Goal: Use online tool/utility: Utilize a website feature to perform a specific function

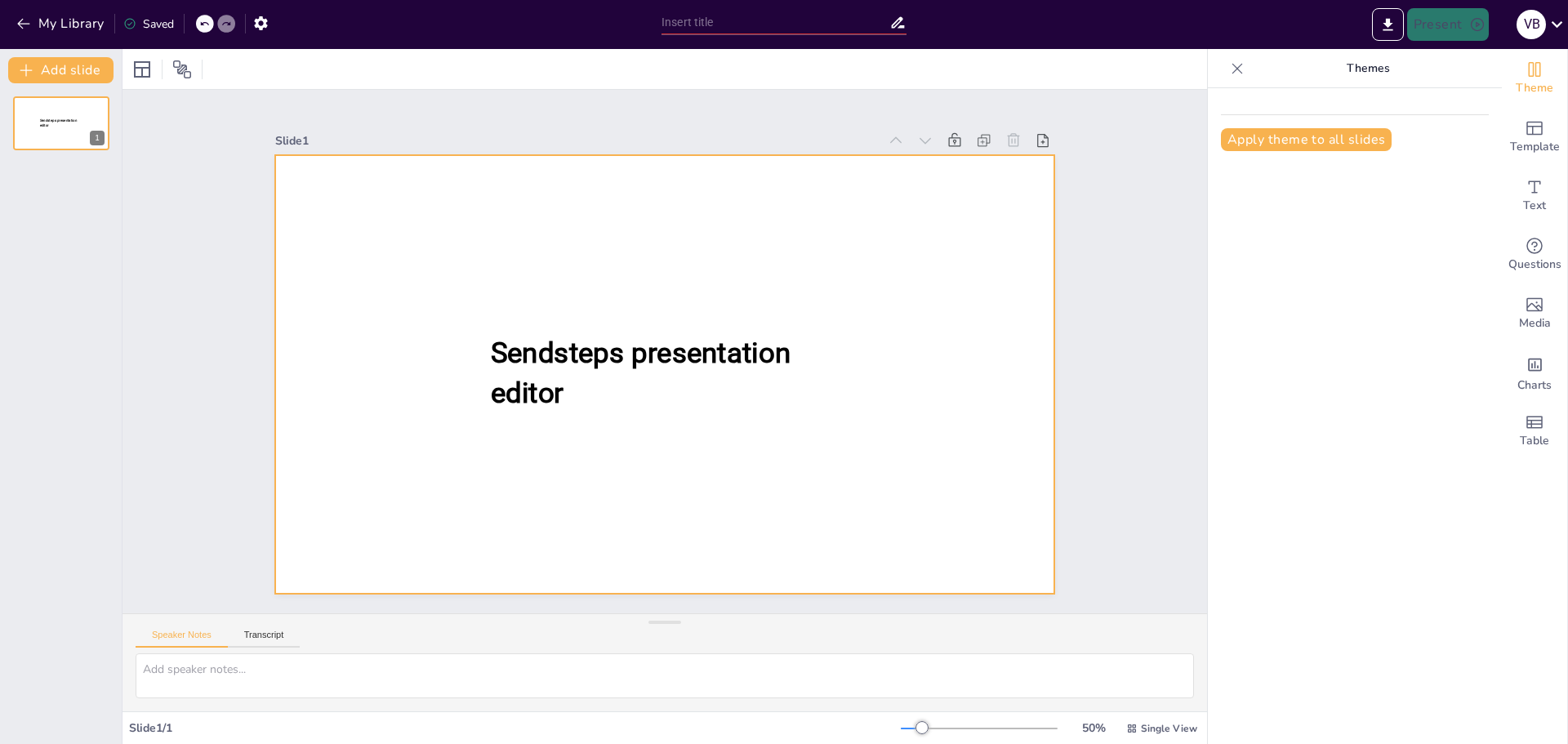
type input "New Sendsteps"
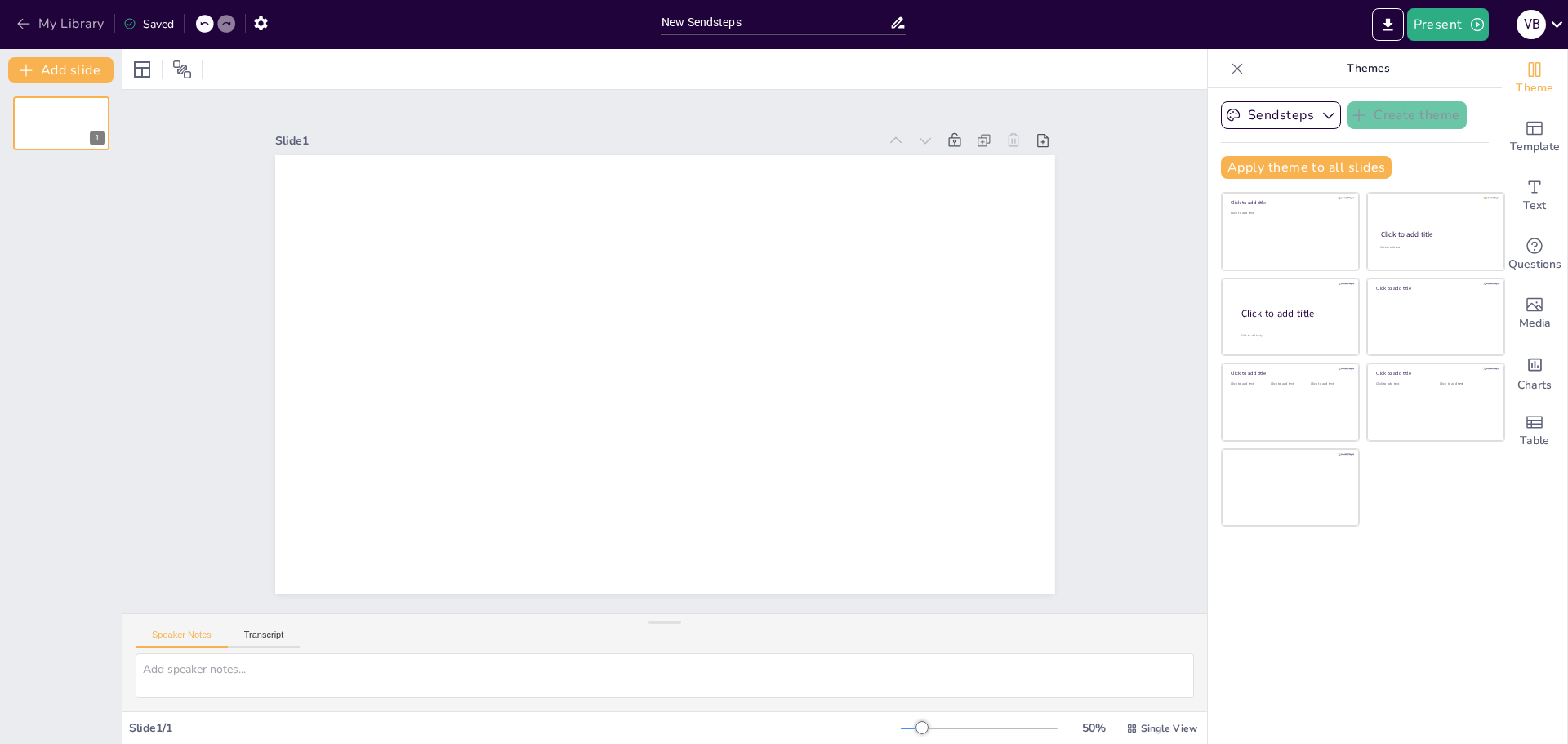
click at [20, 23] on icon "button" at bounding box center [23, 24] width 12 height 10
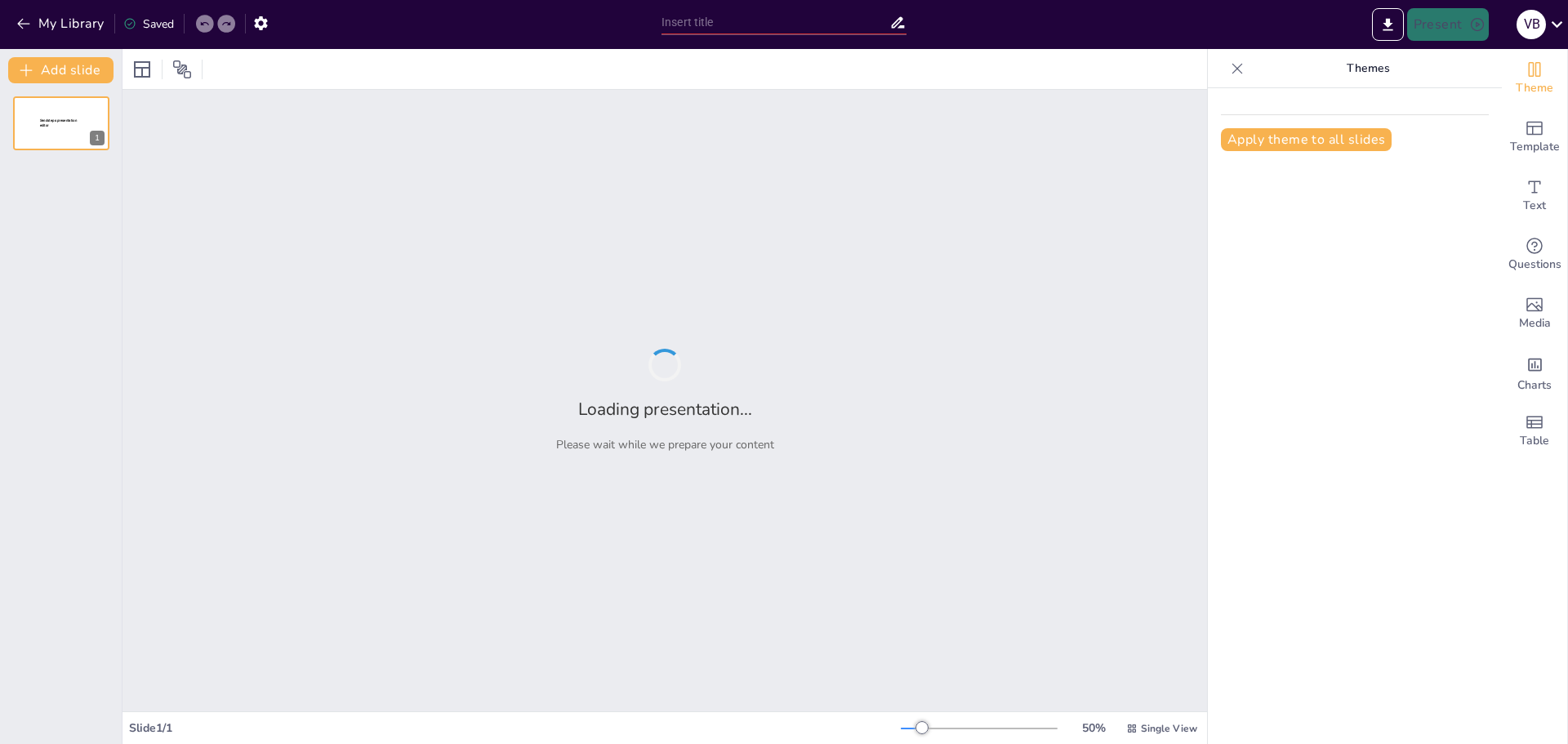
type input "Connecting Main Ideas and Details for Better Understanding"
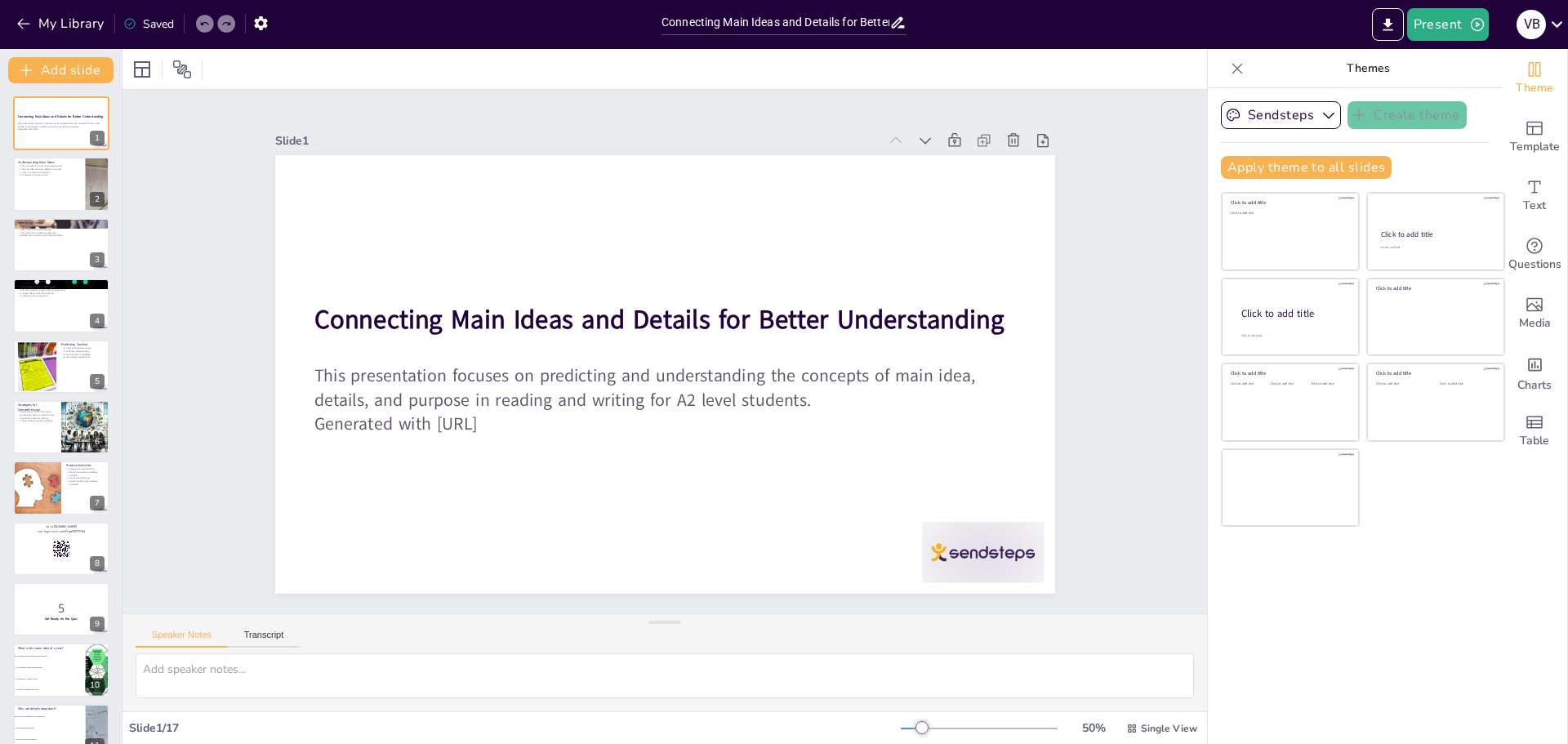
checkbox input "true"
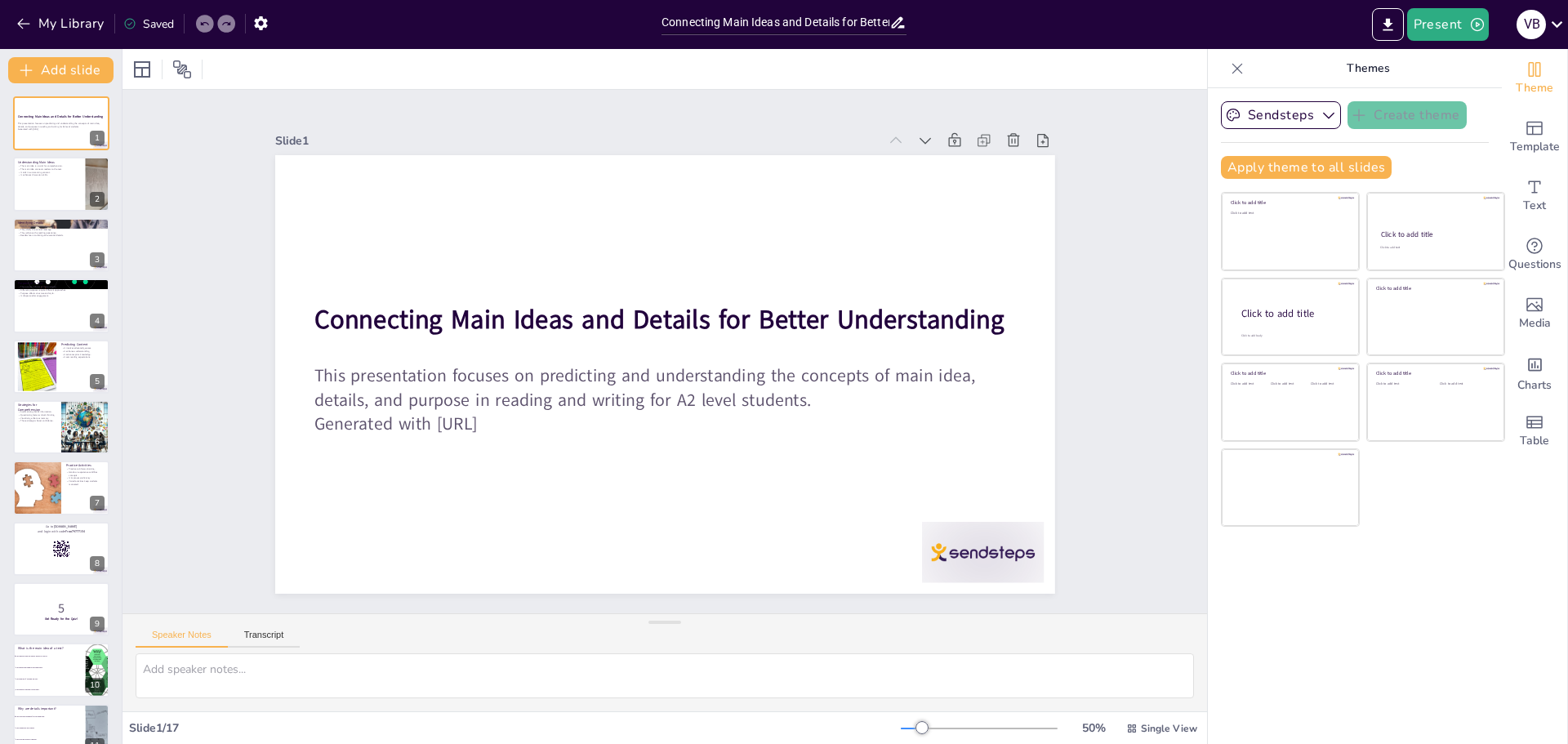
checkbox input "true"
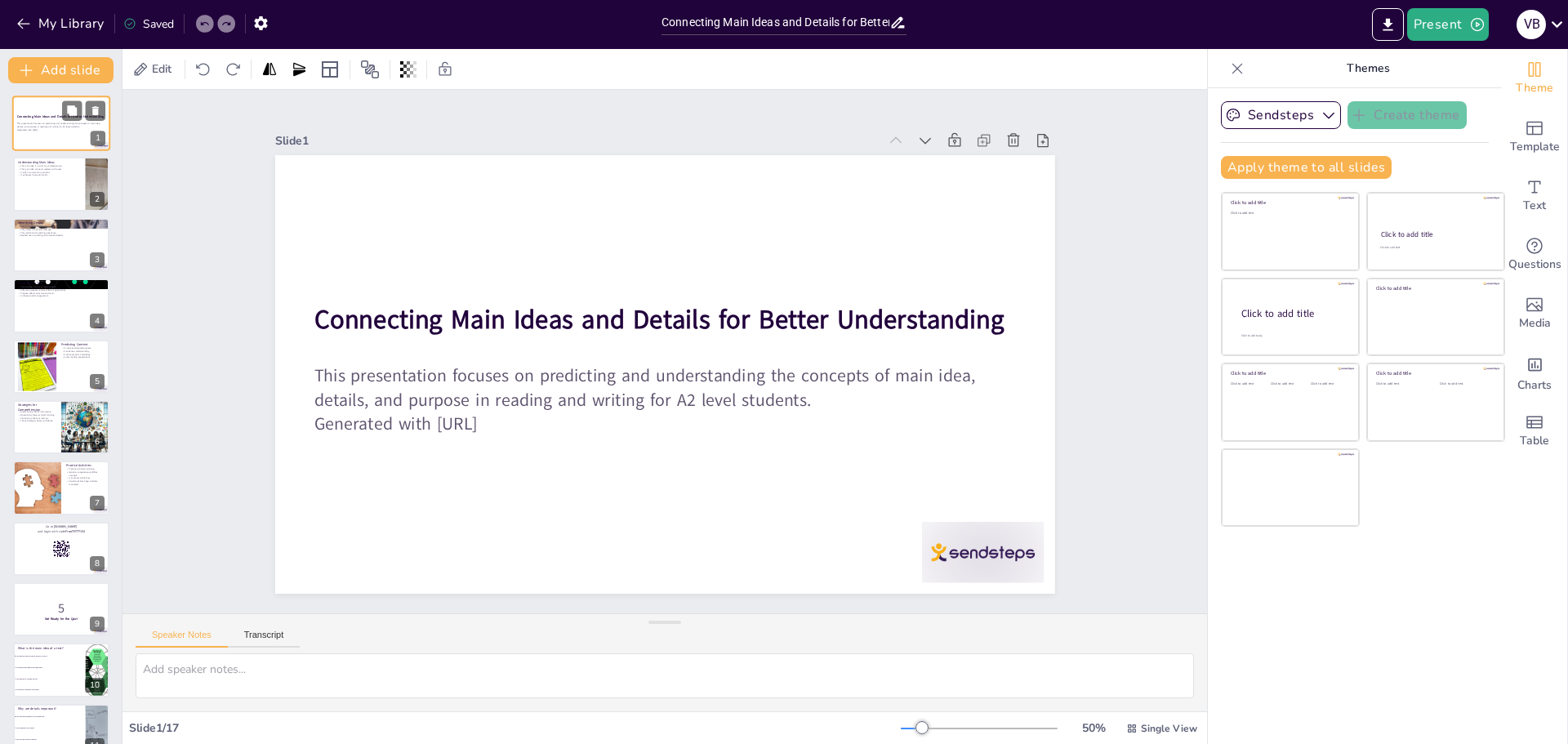
checkbox input "true"
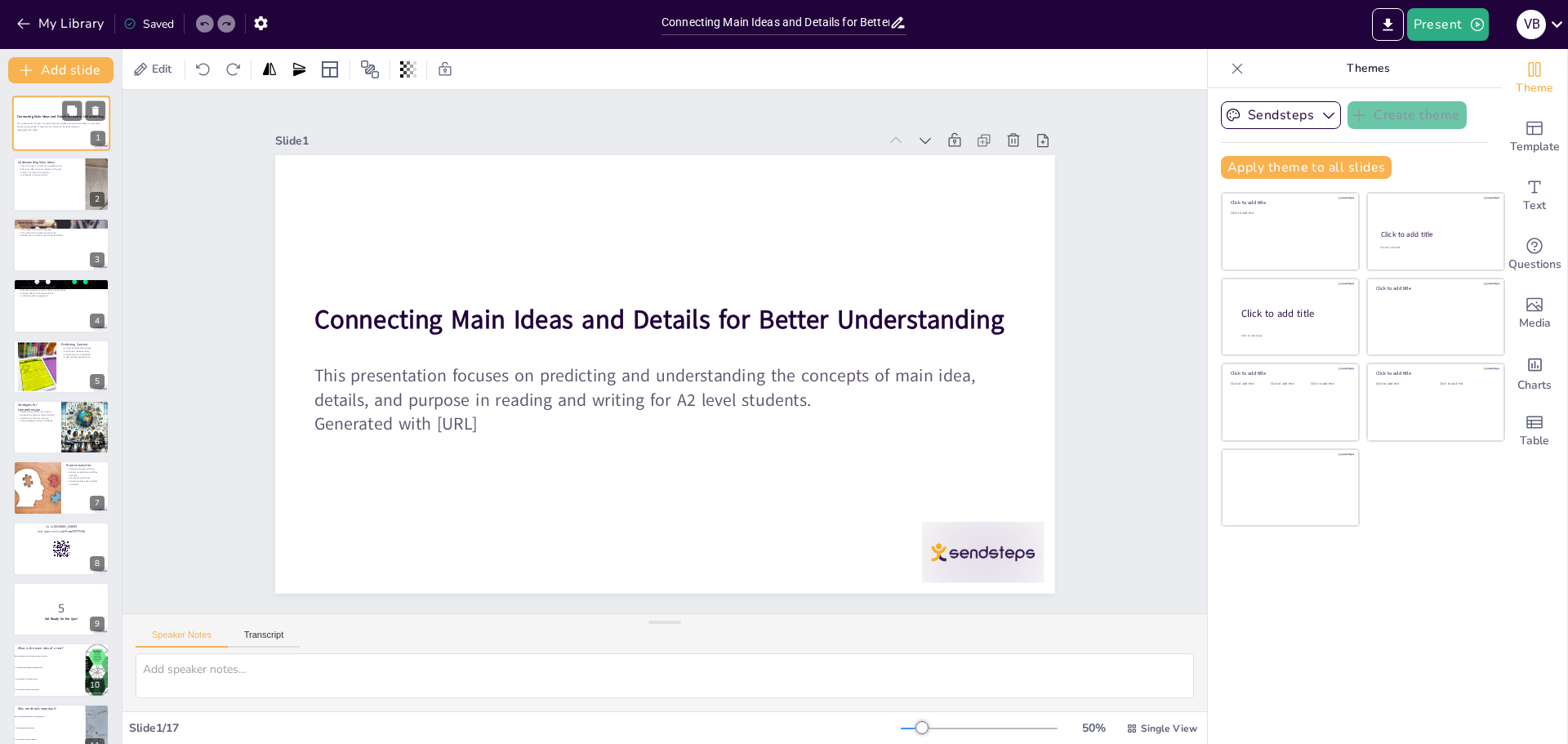
checkbox input "true"
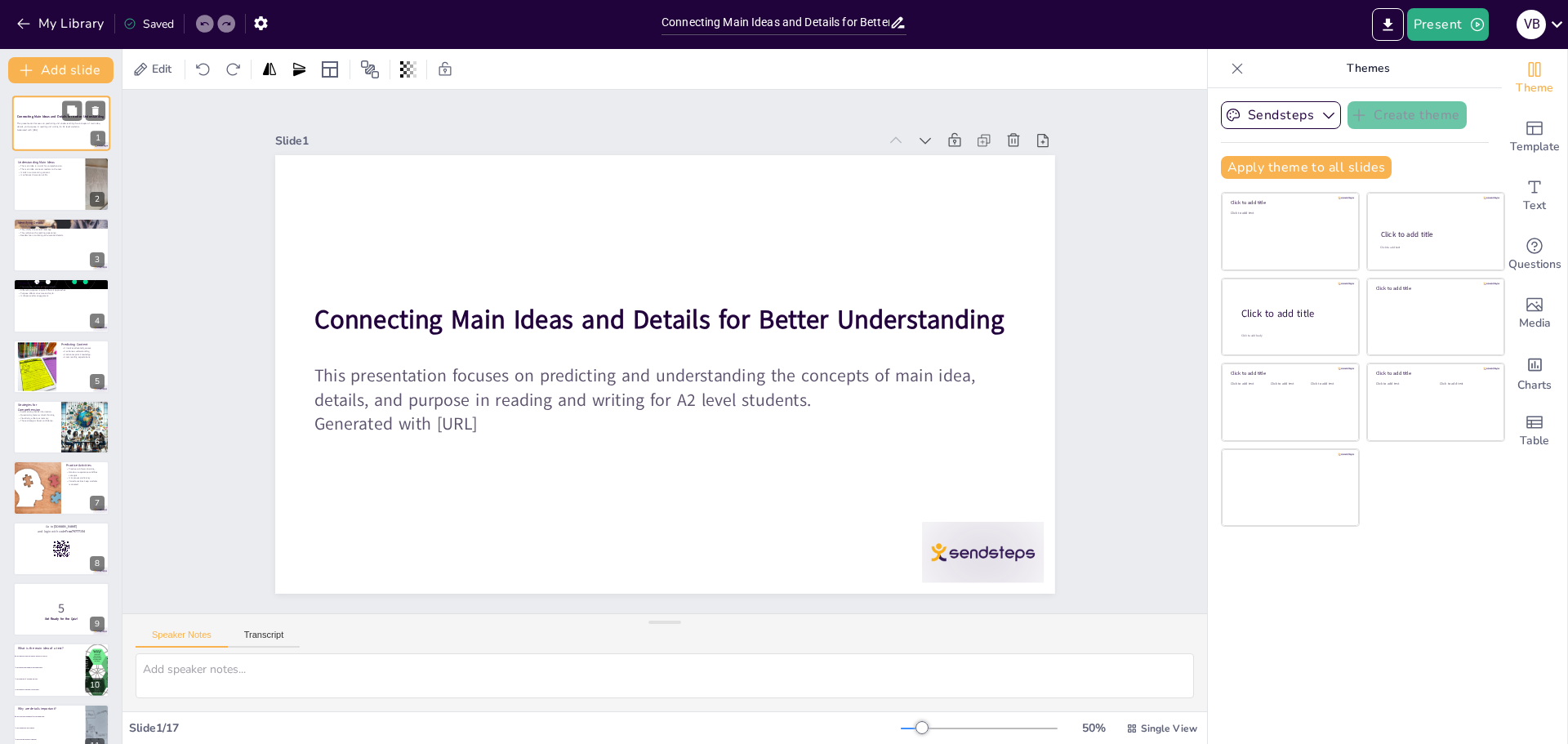
checkbox input "true"
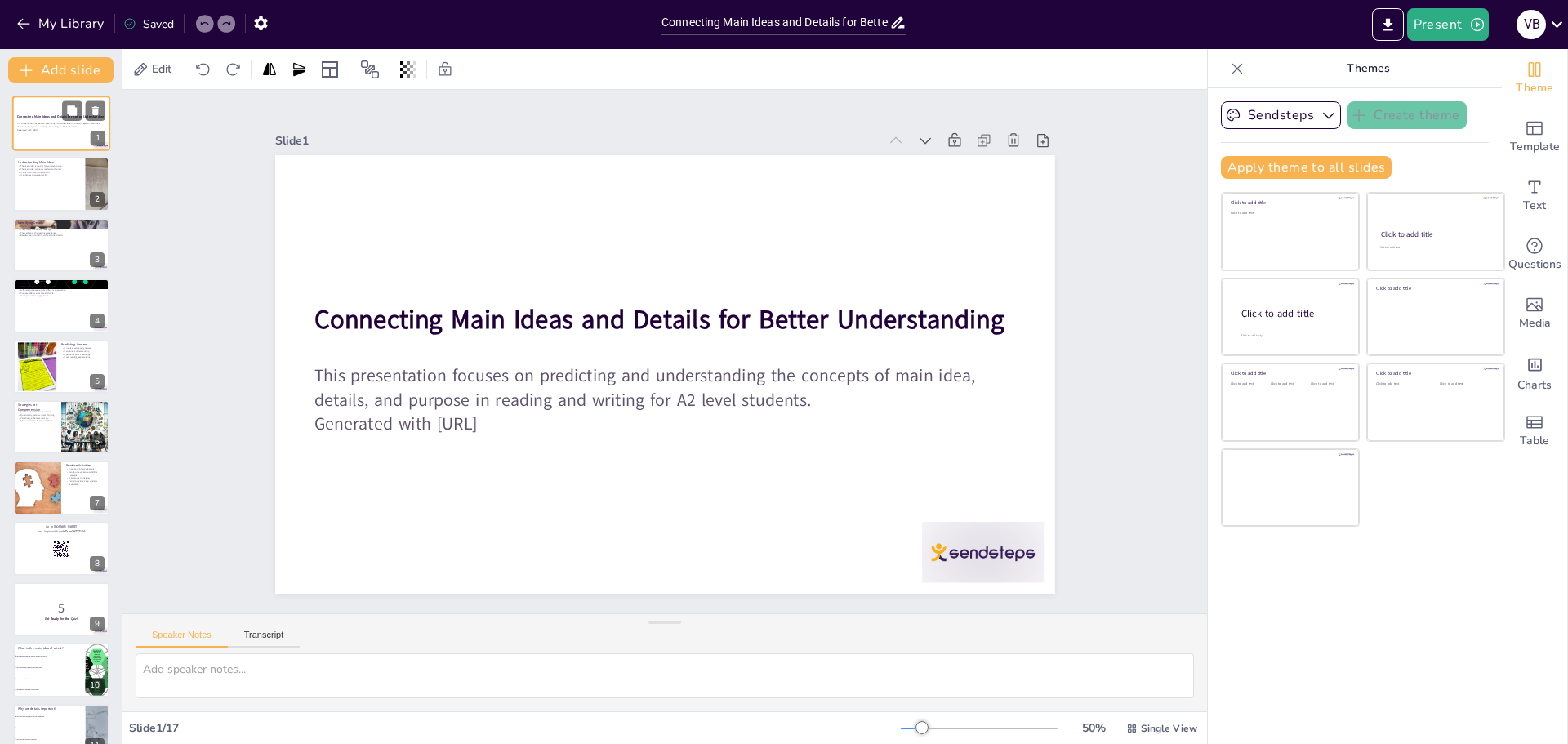
checkbox input "true"
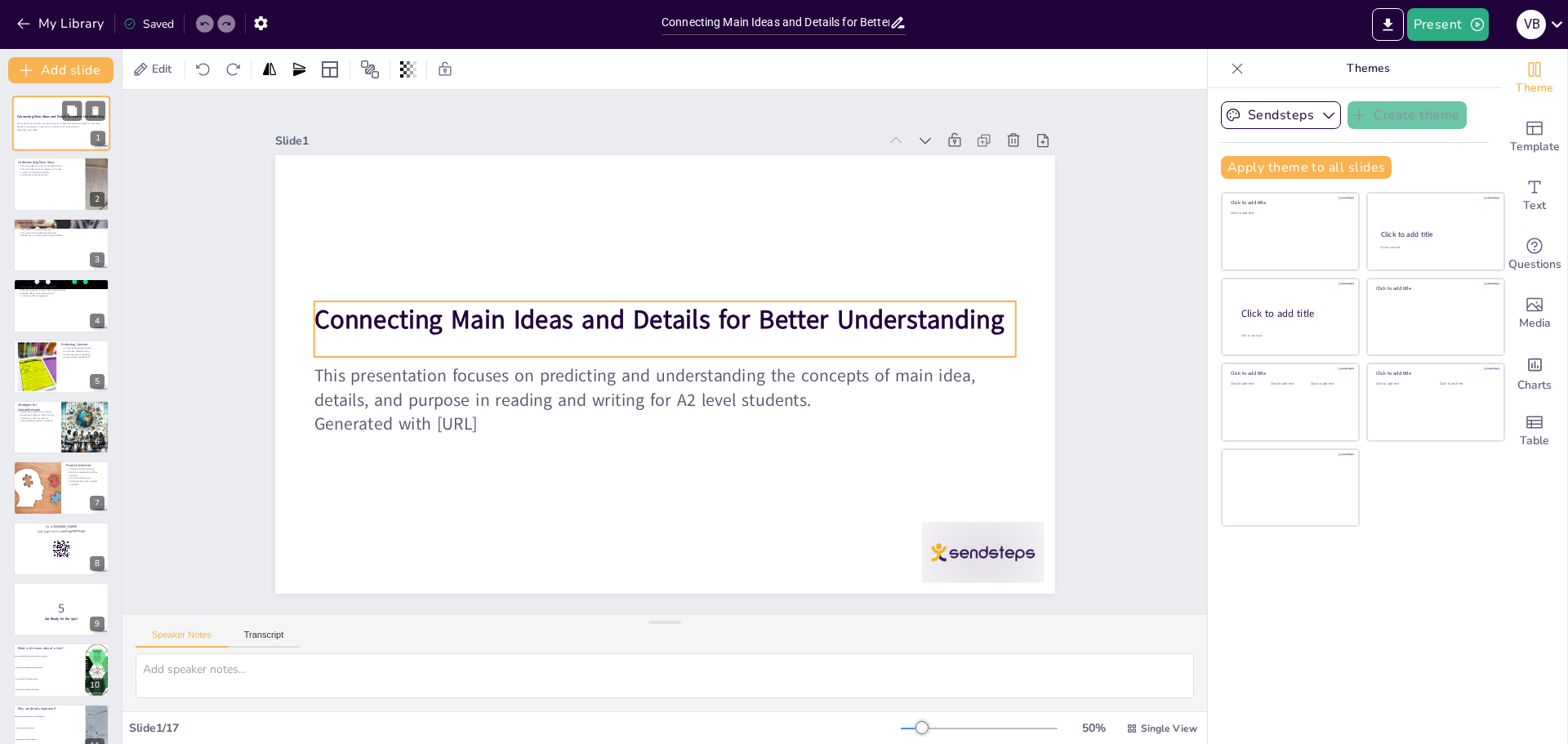
checkbox input "true"
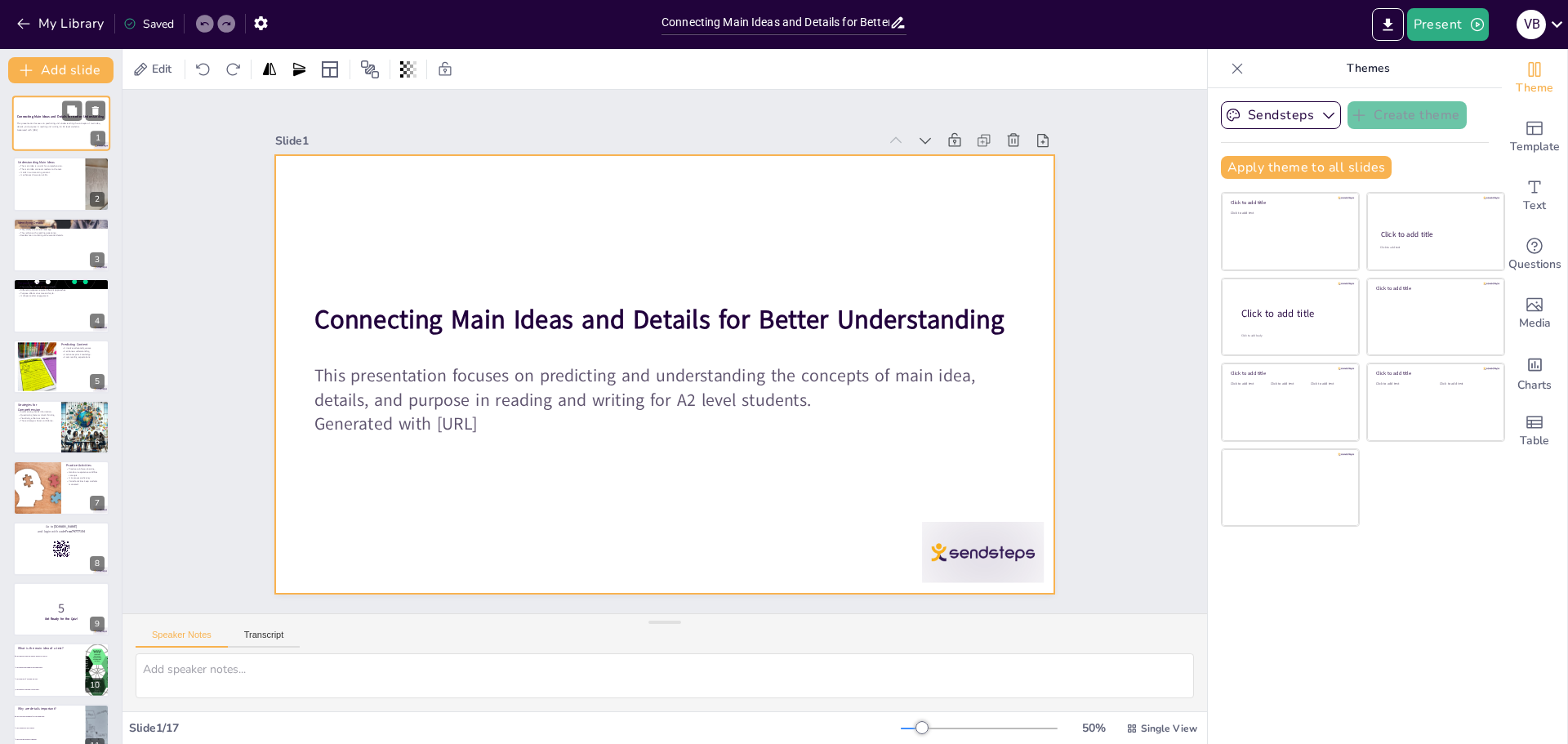
checkbox input "true"
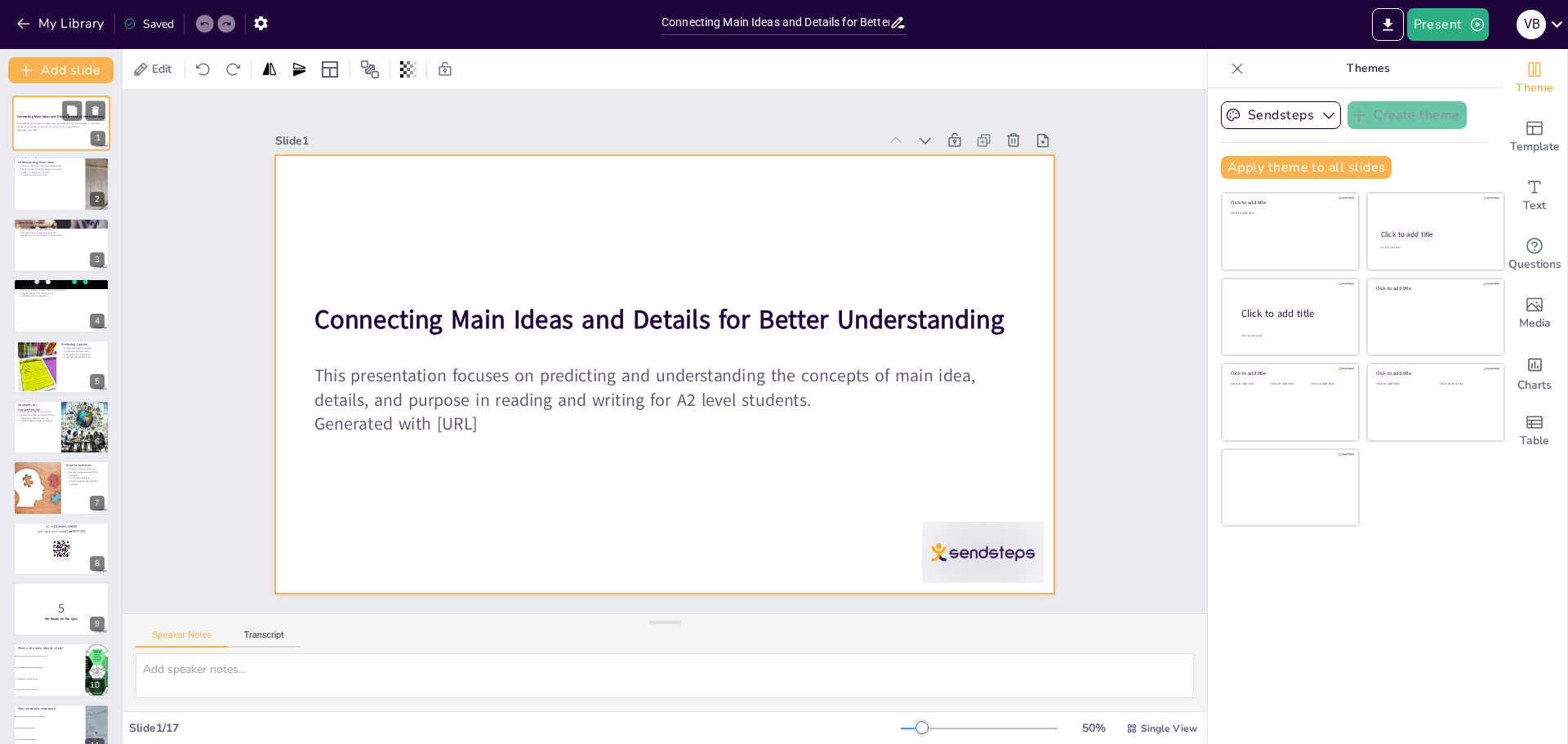
checkbox input "true"
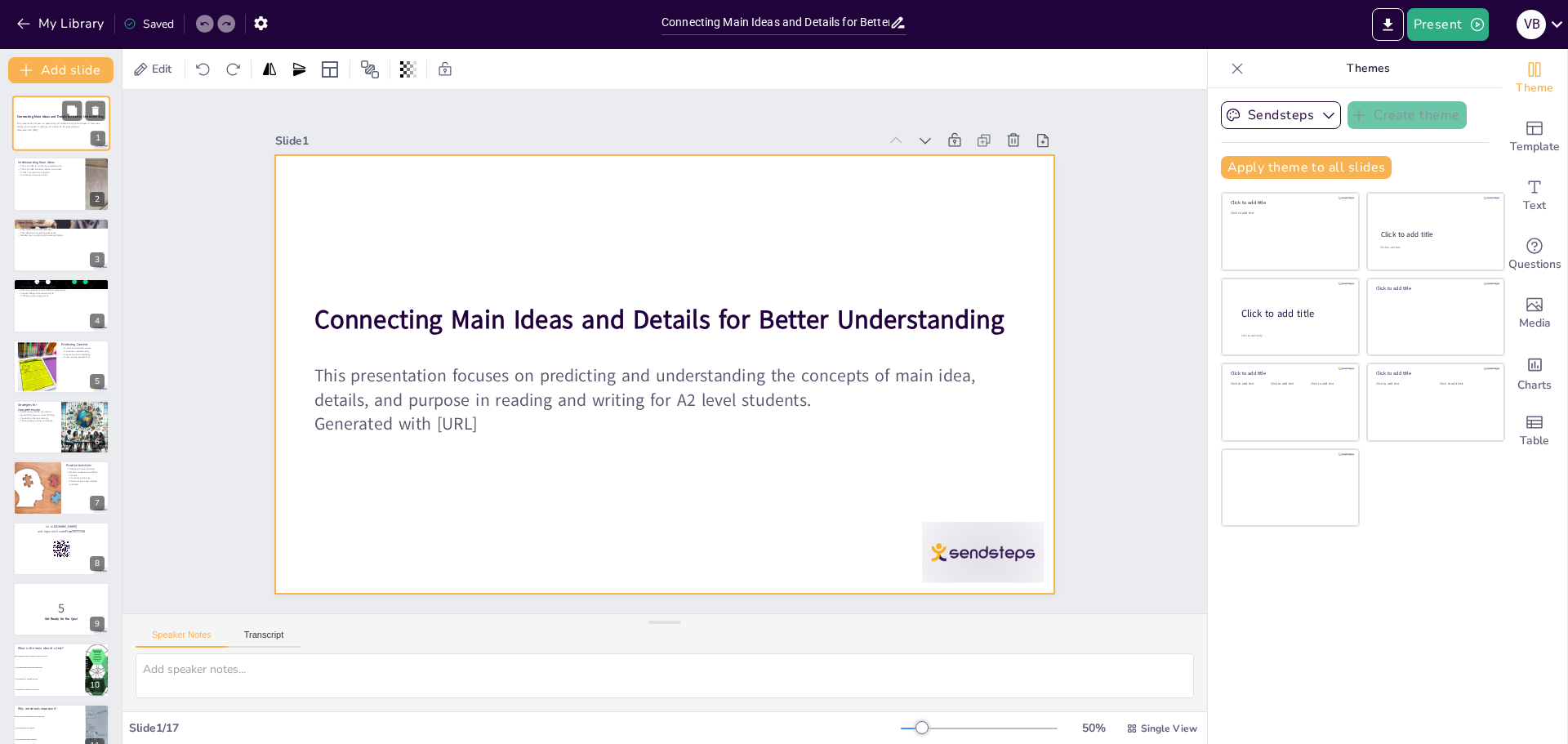
checkbox input "true"
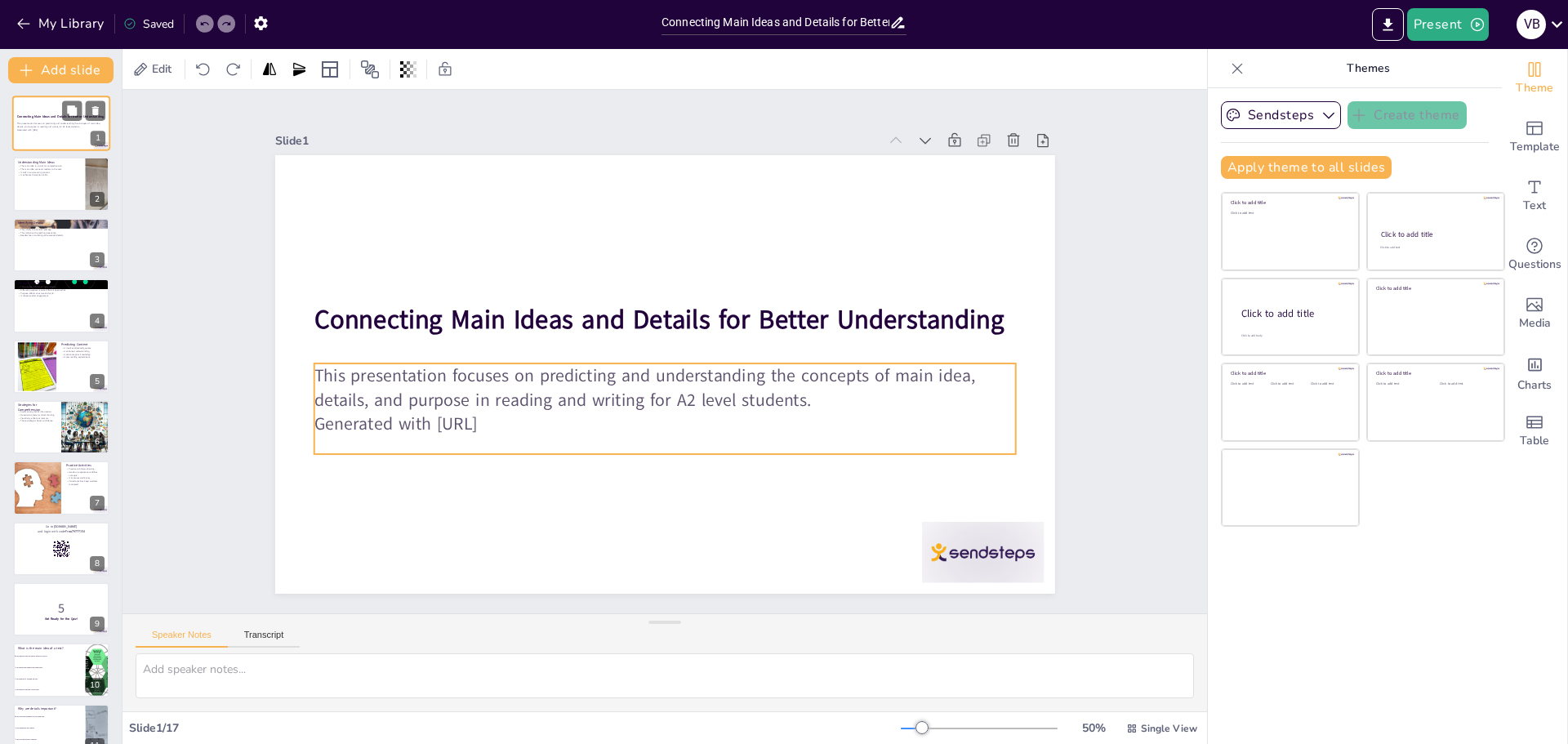
click at [37, 123] on p "This presentation focuses on predicting and understanding the concepts of main …" at bounding box center [61, 124] width 88 height 6
checkbox input "true"
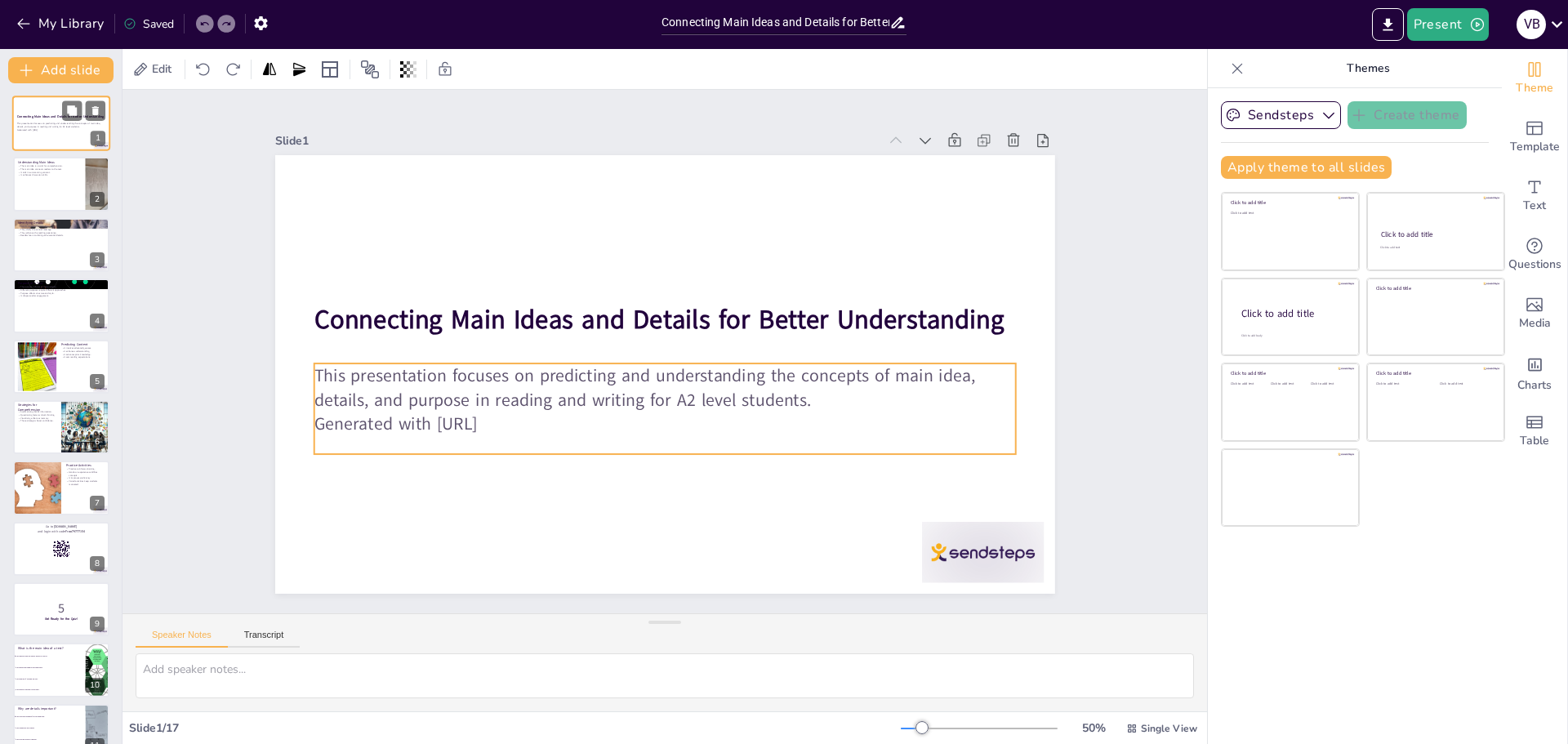
checkbox input "true"
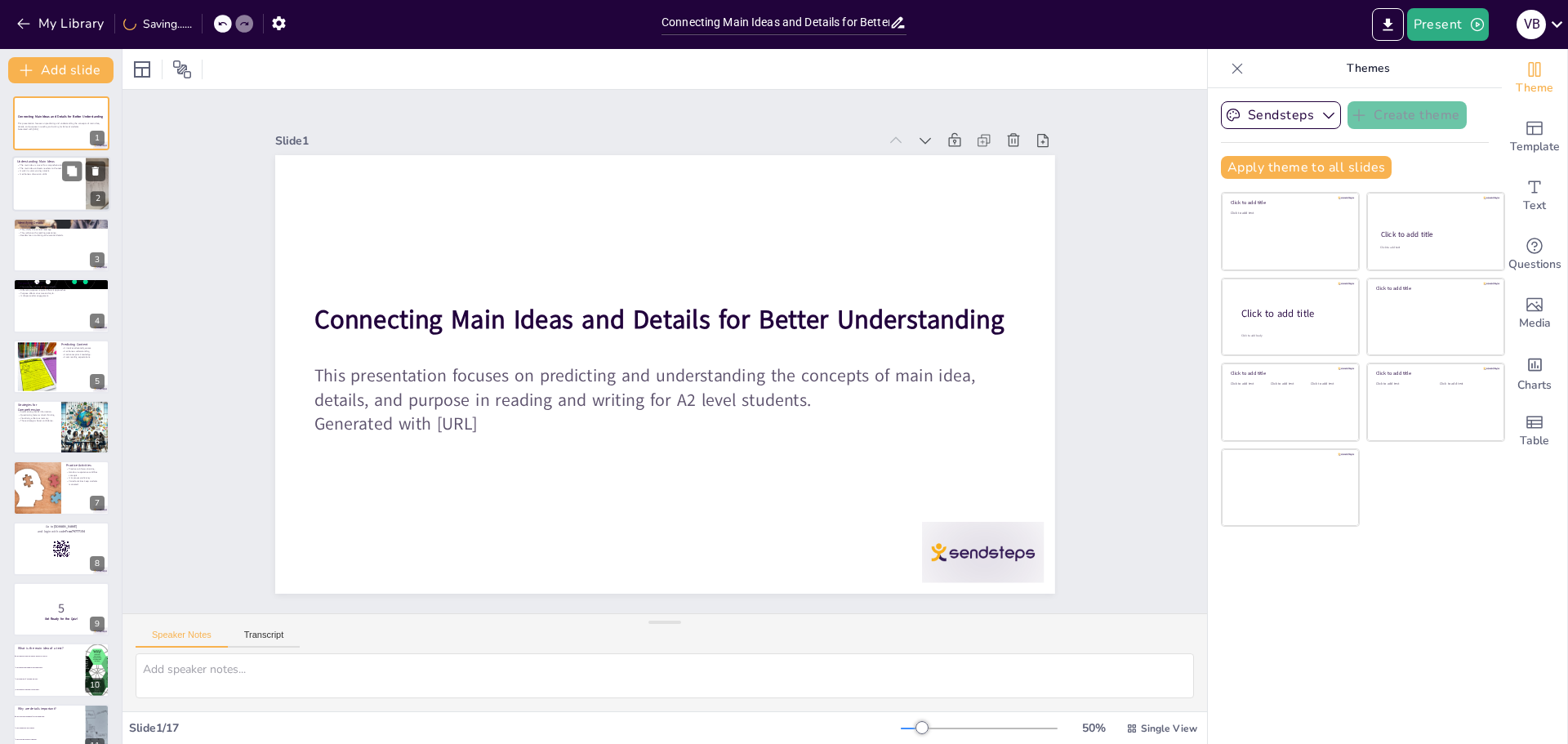
checkbox input "true"
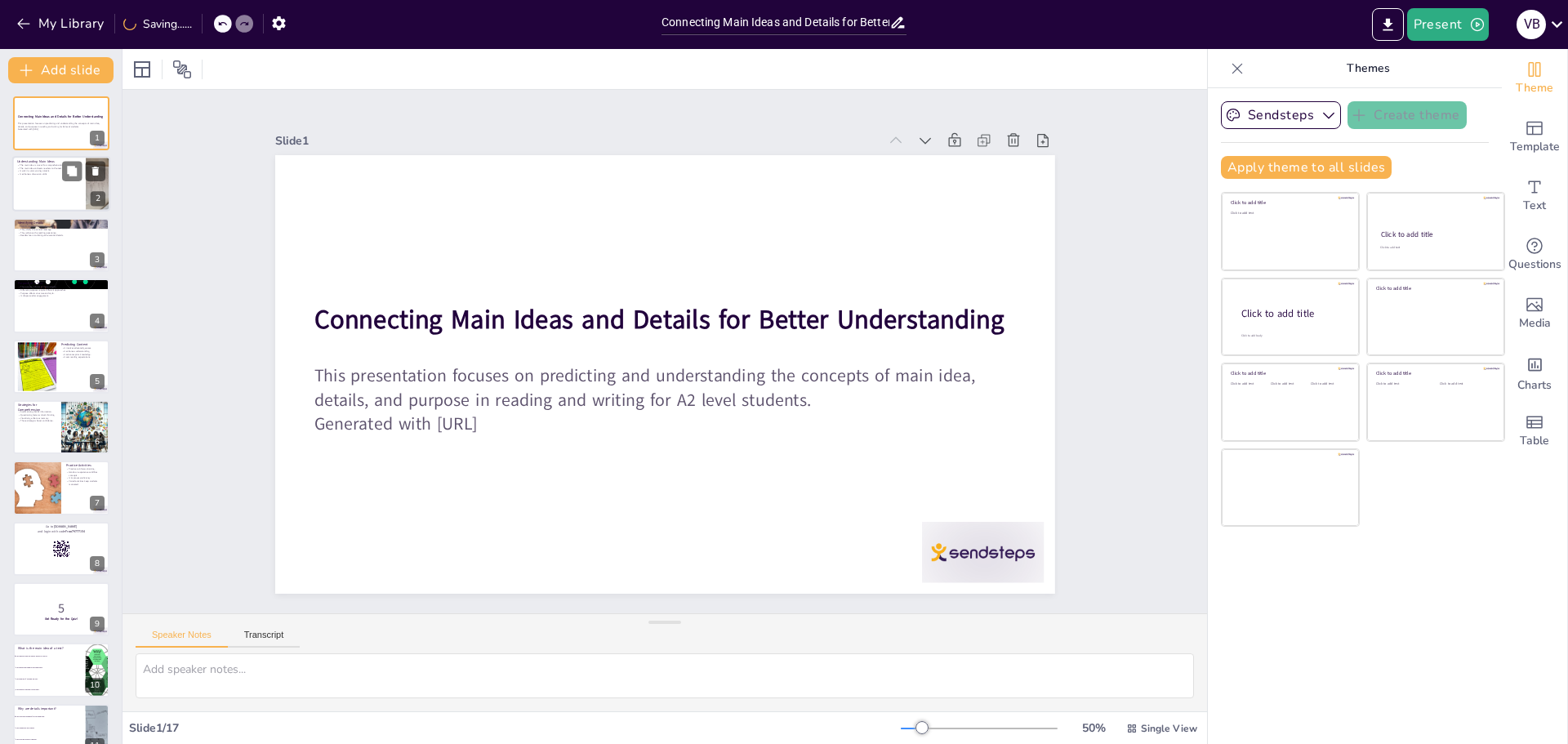
checkbox input "true"
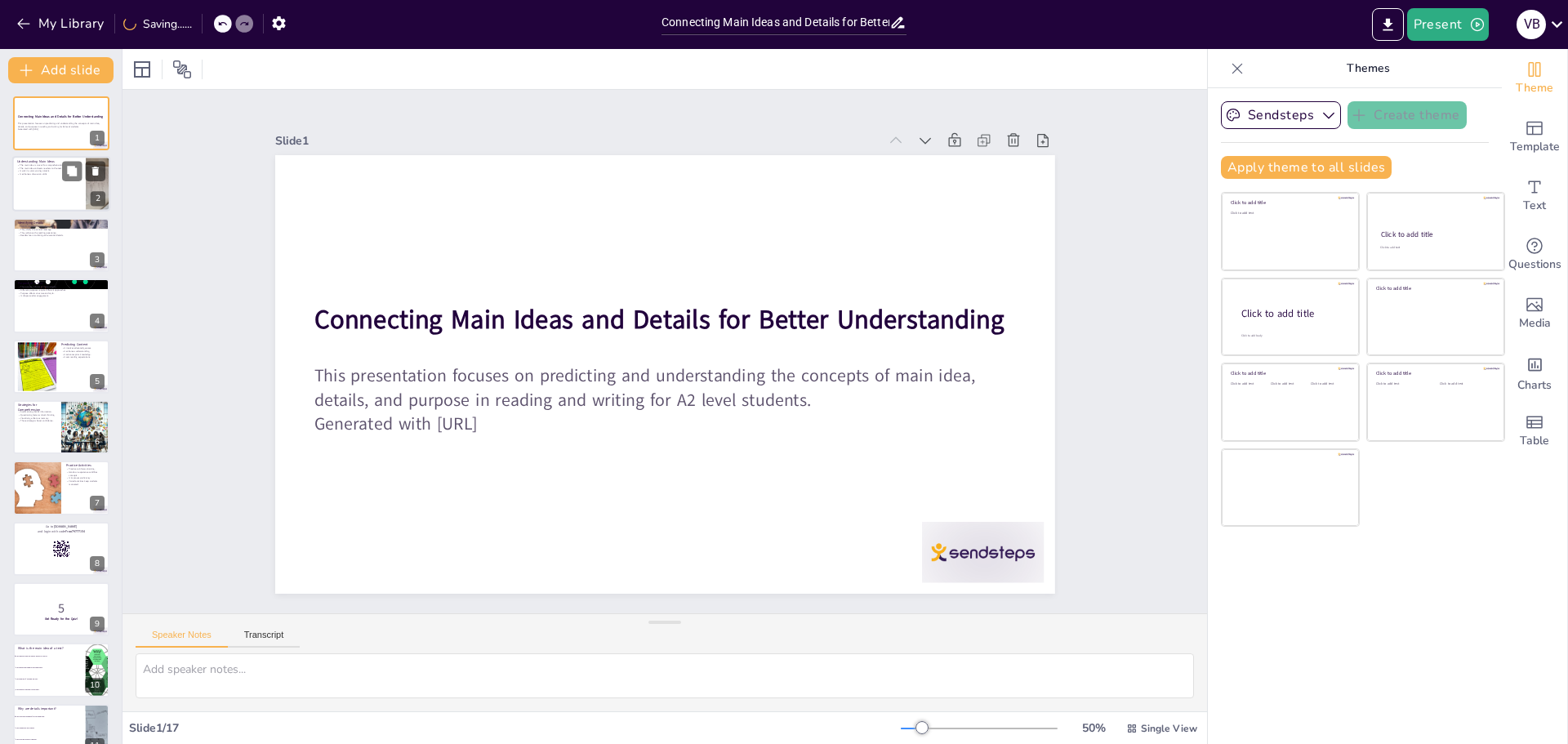
checkbox input "true"
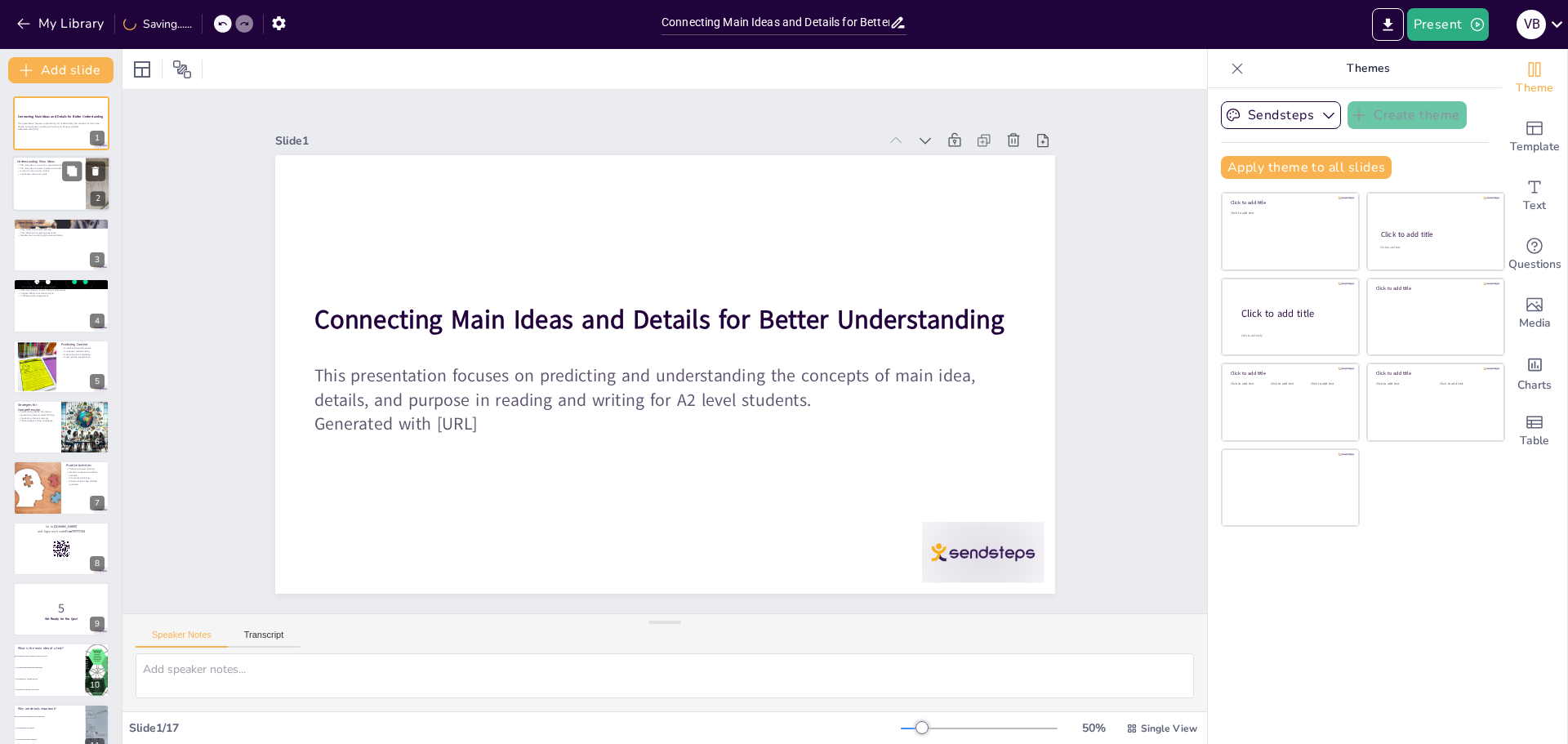
checkbox input "true"
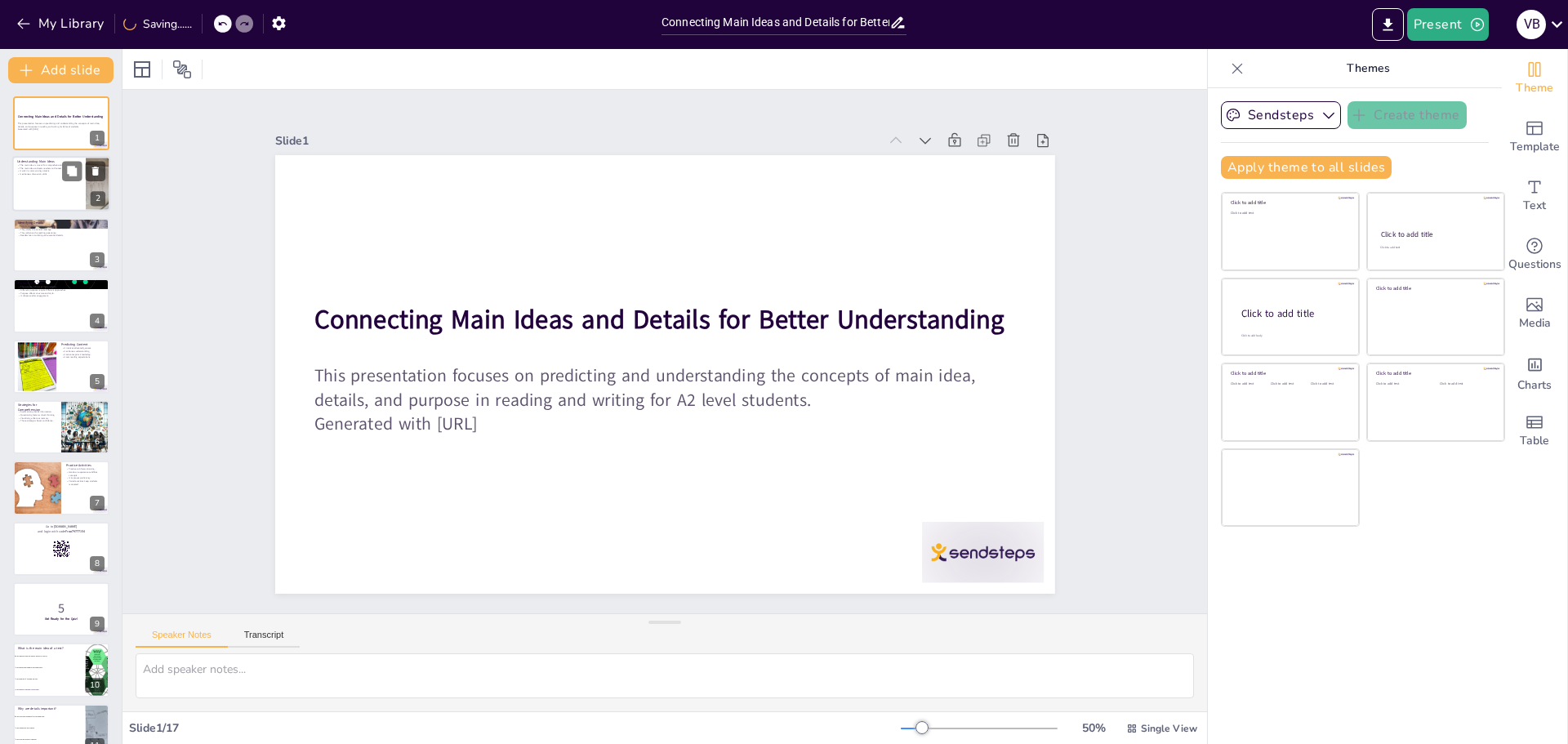
checkbox input "true"
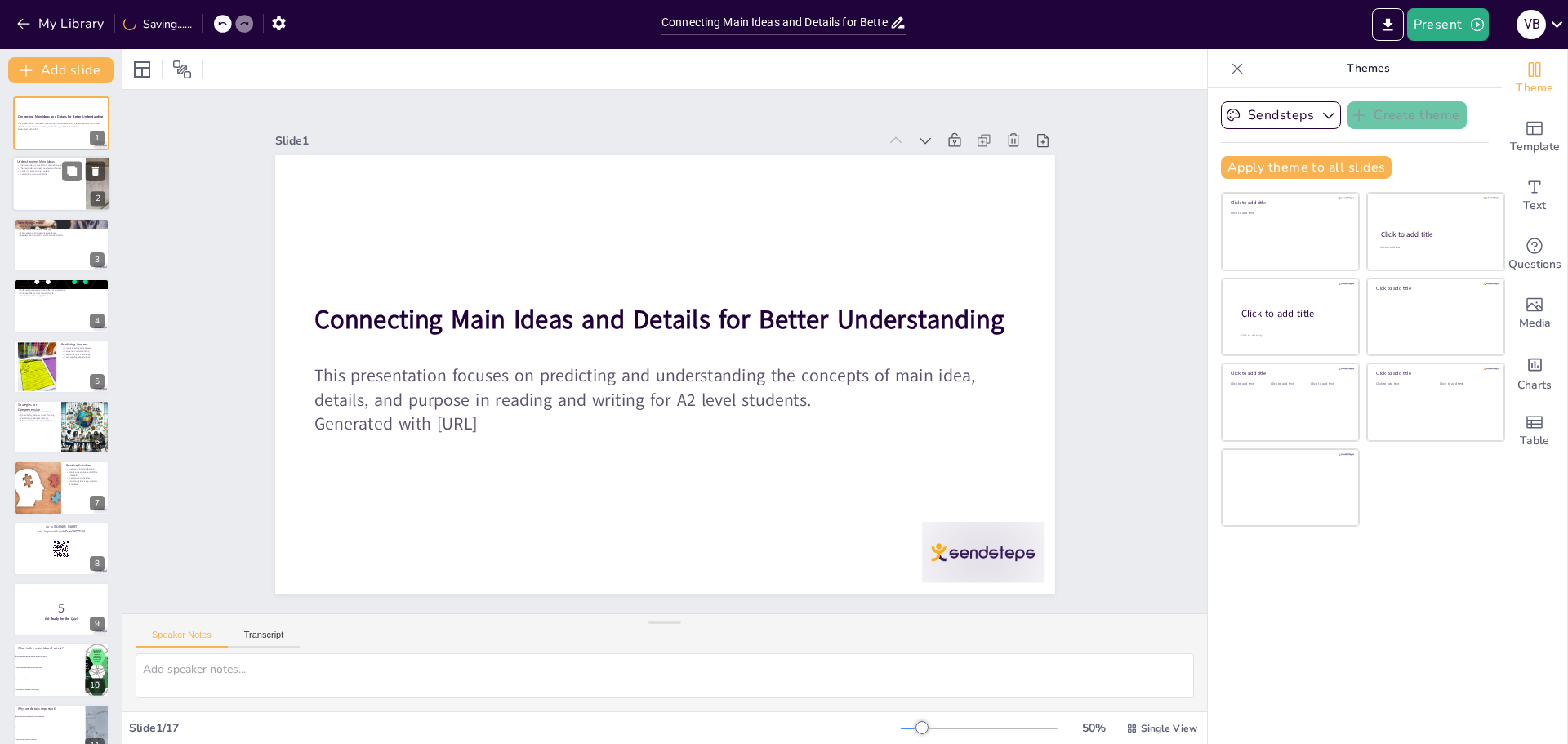
checkbox input "true"
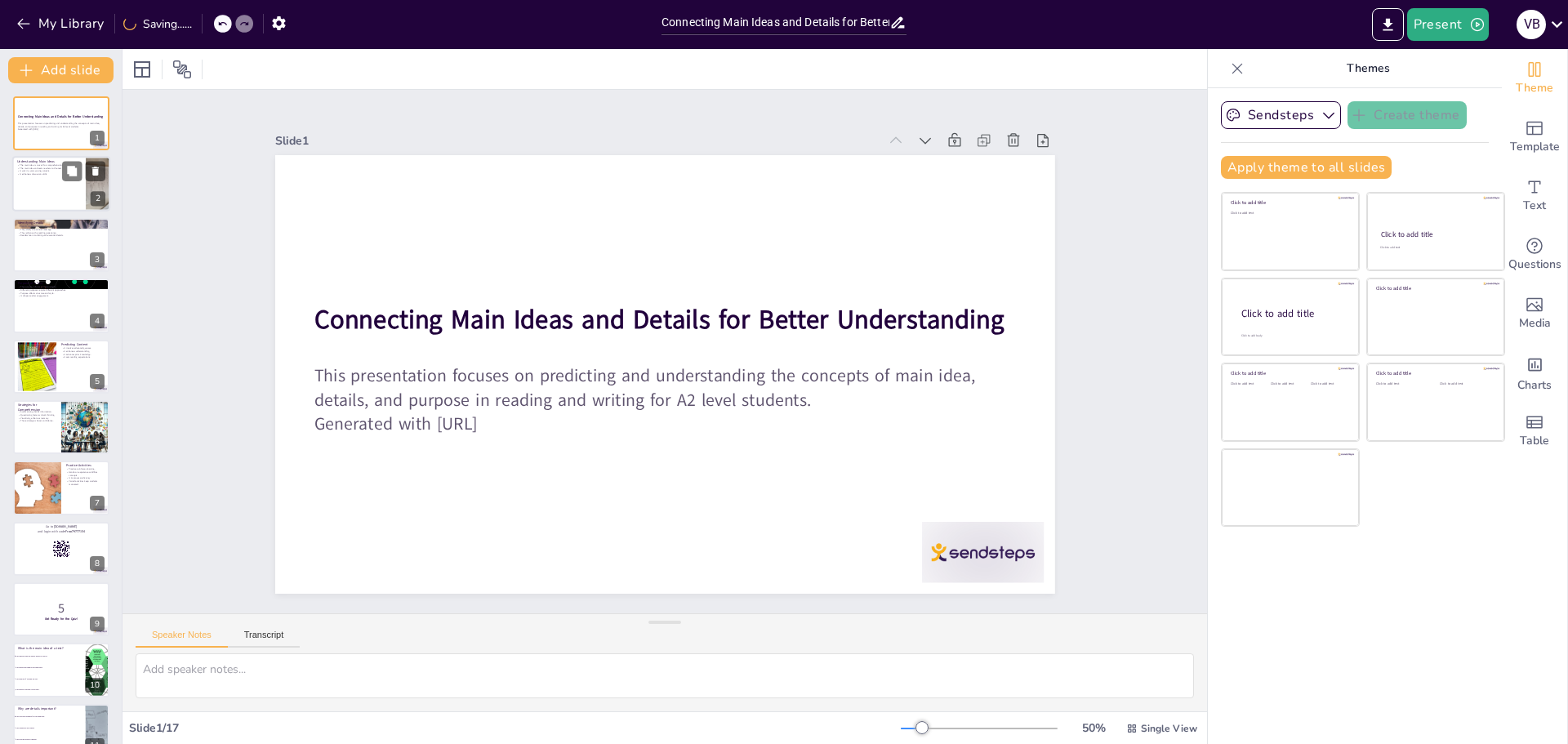
checkbox input "true"
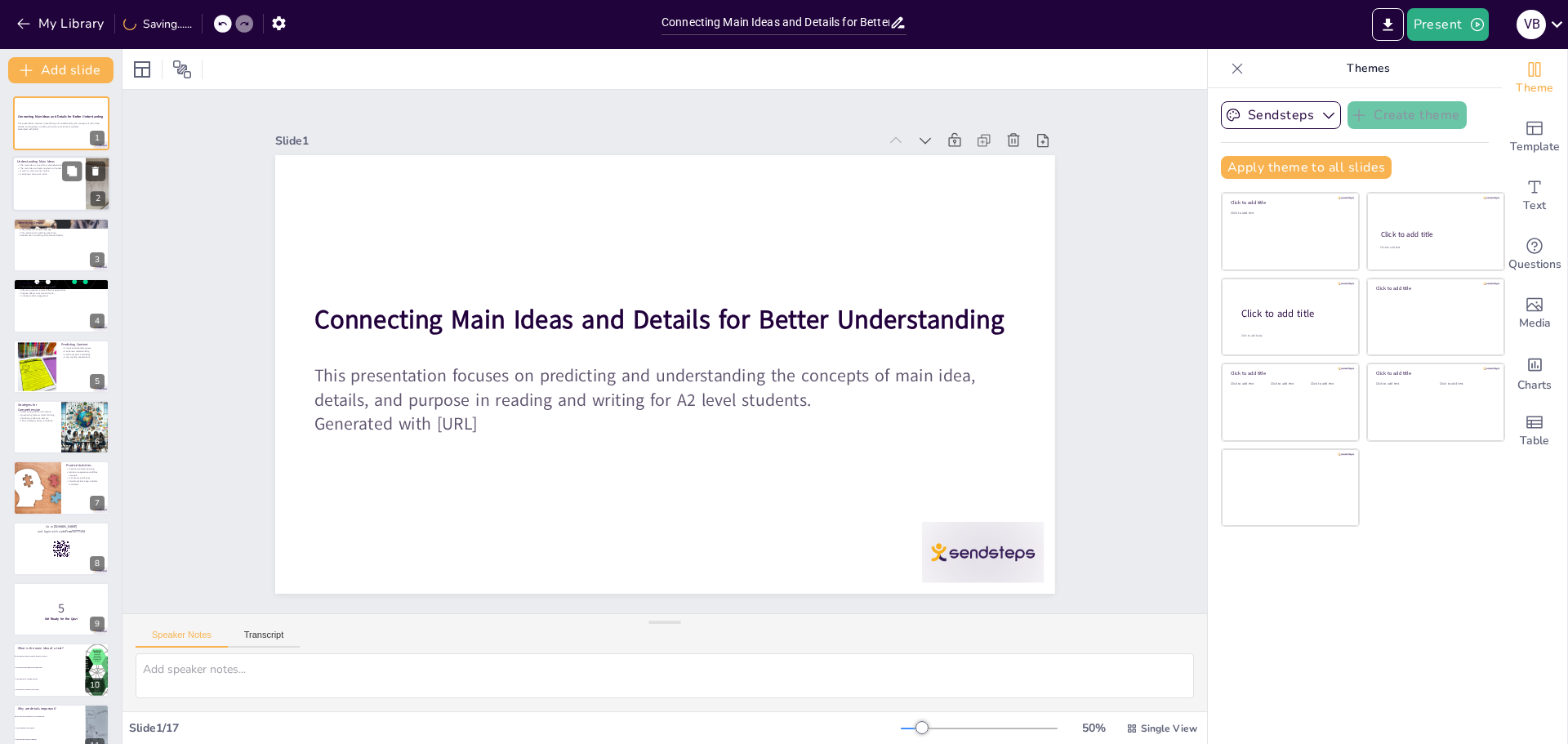
click at [43, 185] on div at bounding box center [61, 184] width 98 height 55
checkbox input "true"
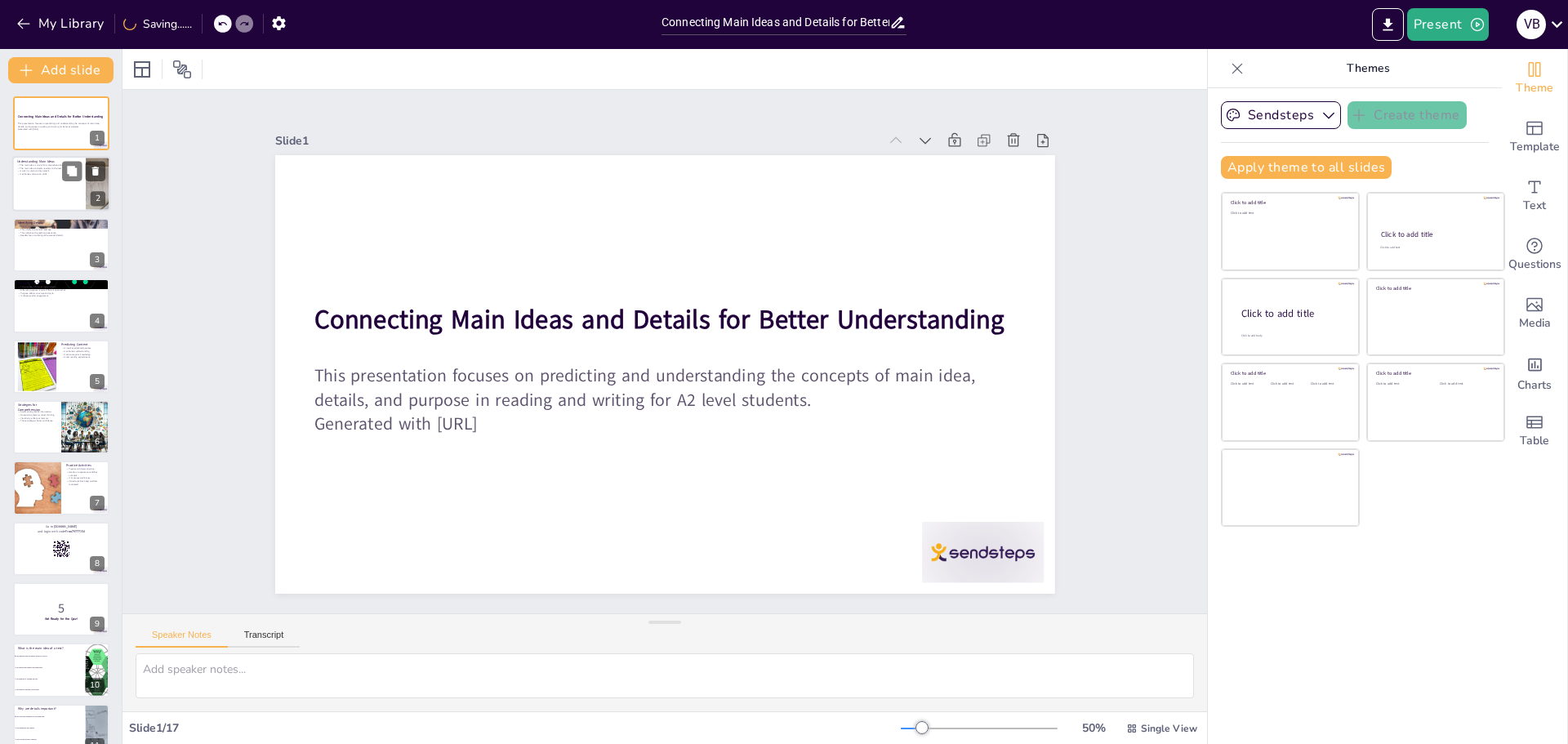
checkbox input "true"
type textarea "Recognizing the main idea is fundamental for understanding any text. It serves …"
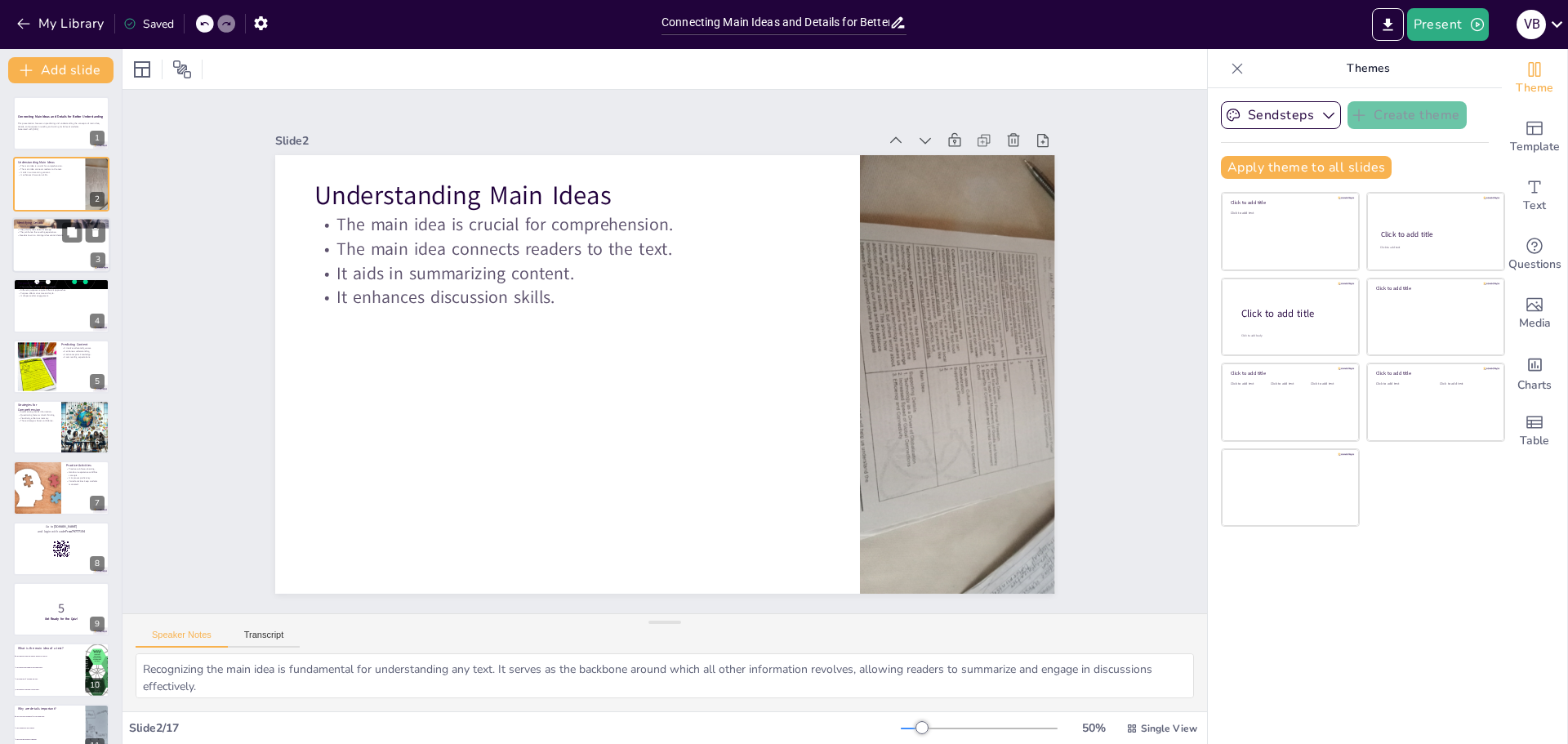
checkbox input "true"
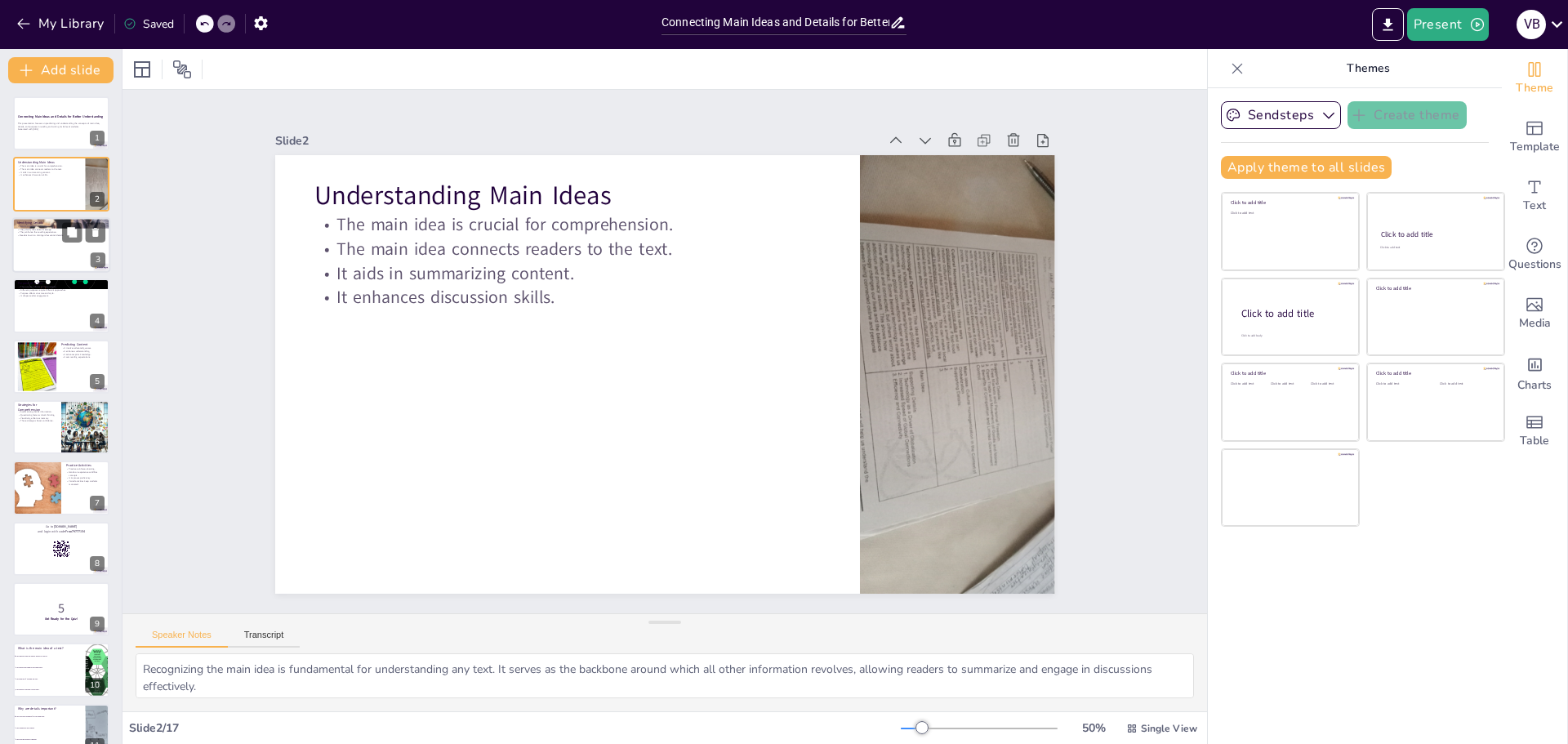
checkbox input "true"
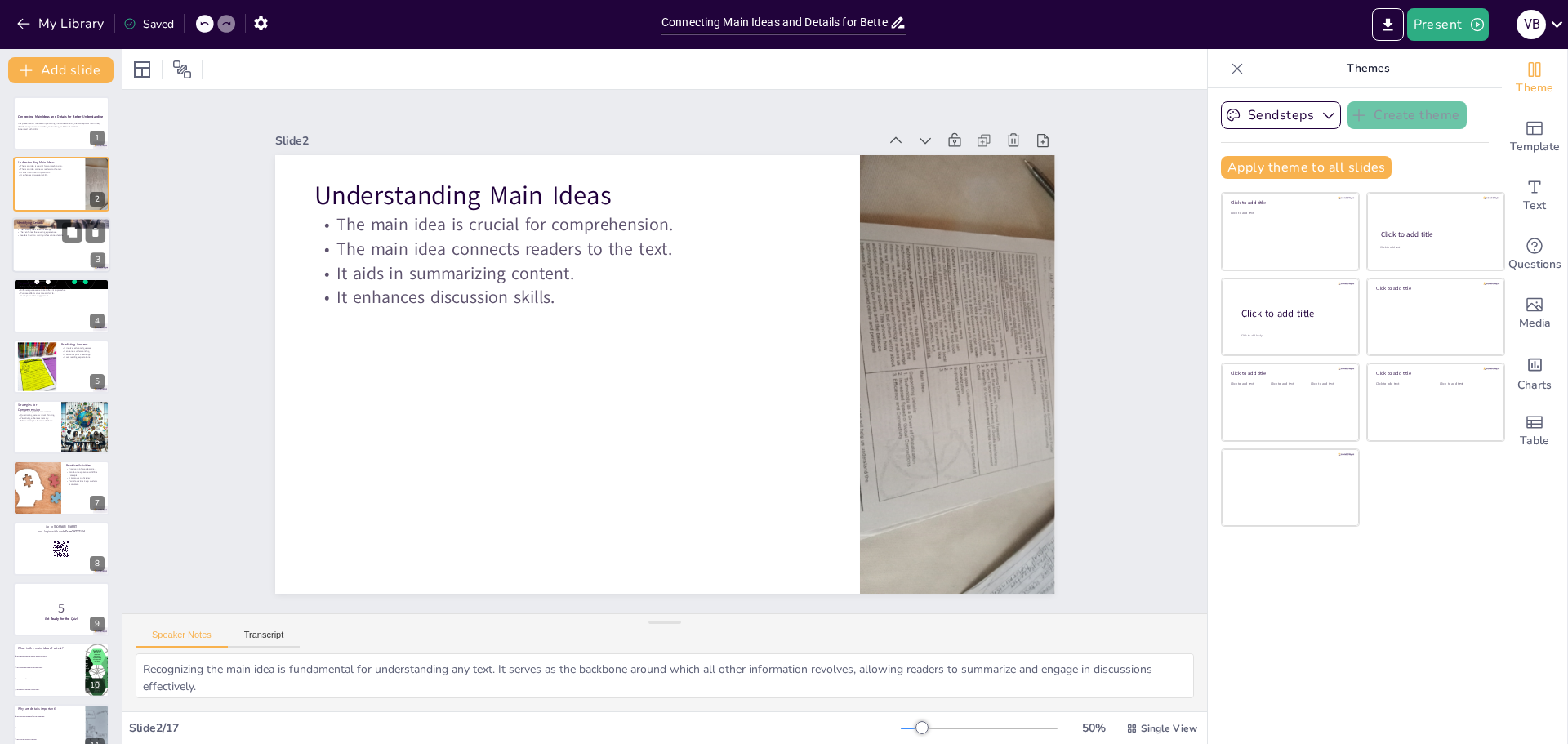
checkbox input "true"
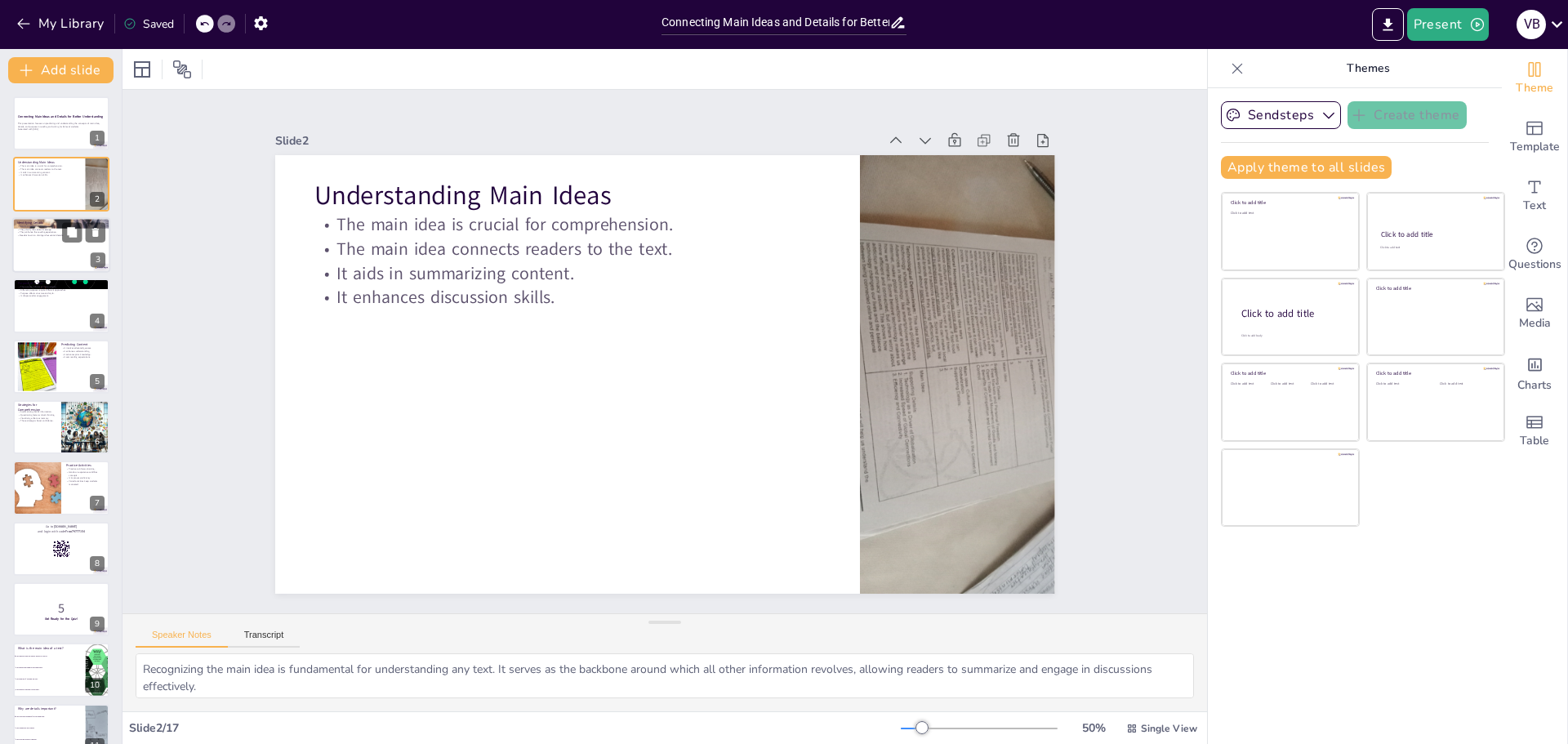
checkbox input "true"
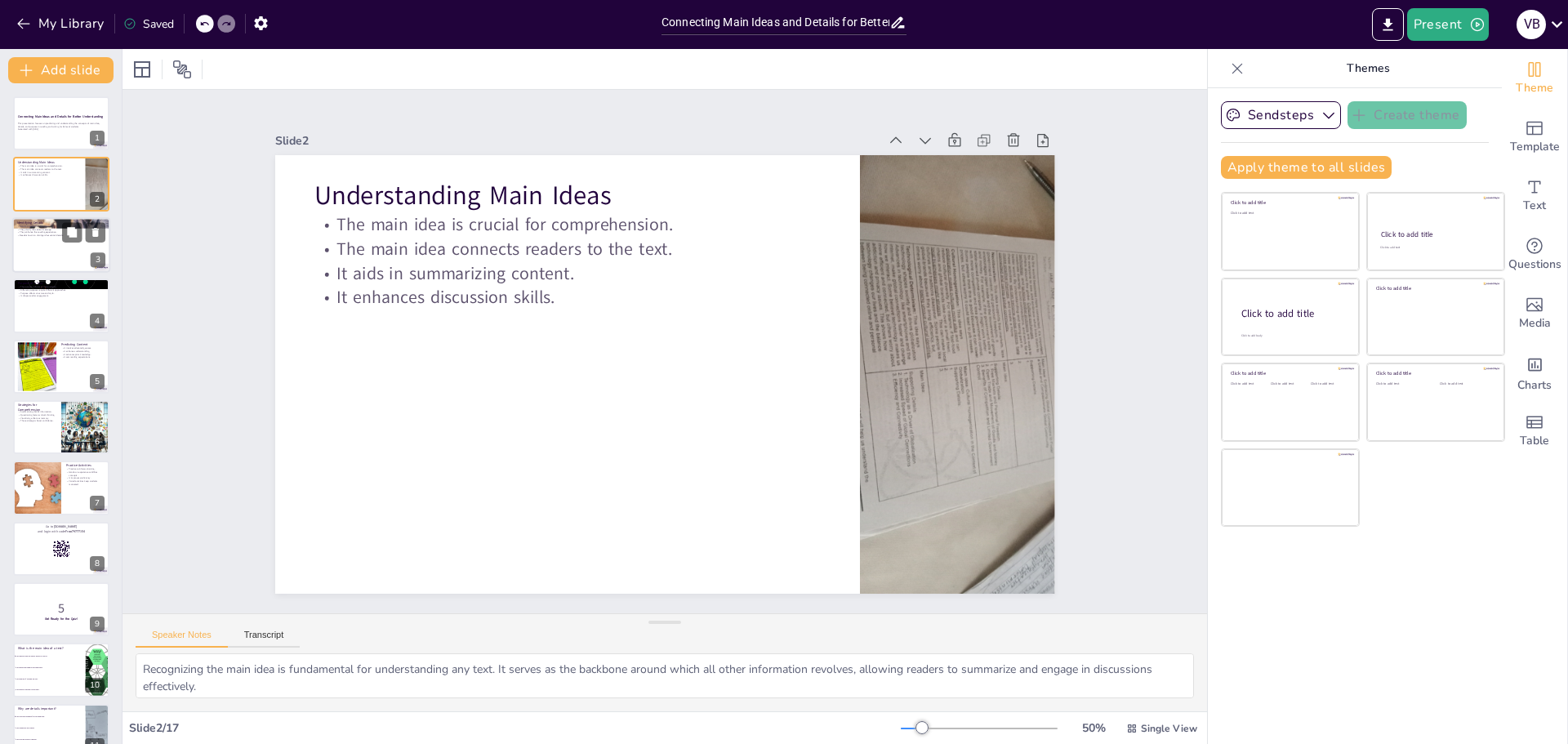
click at [49, 254] on div at bounding box center [61, 245] width 98 height 55
checkbox input "true"
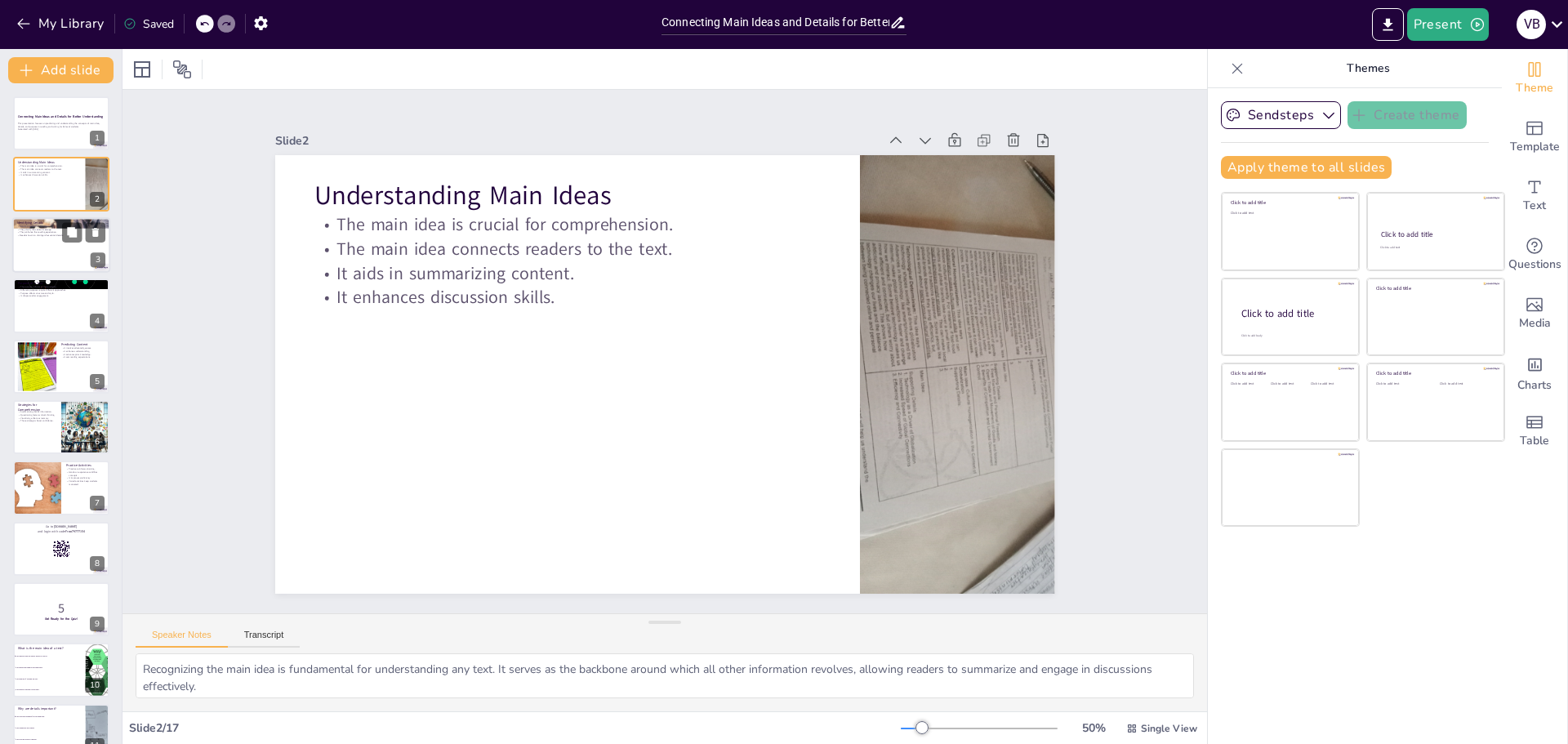
checkbox input "true"
type textarea "Supporting details are vital as they reinforce the main idea, providing the nec…"
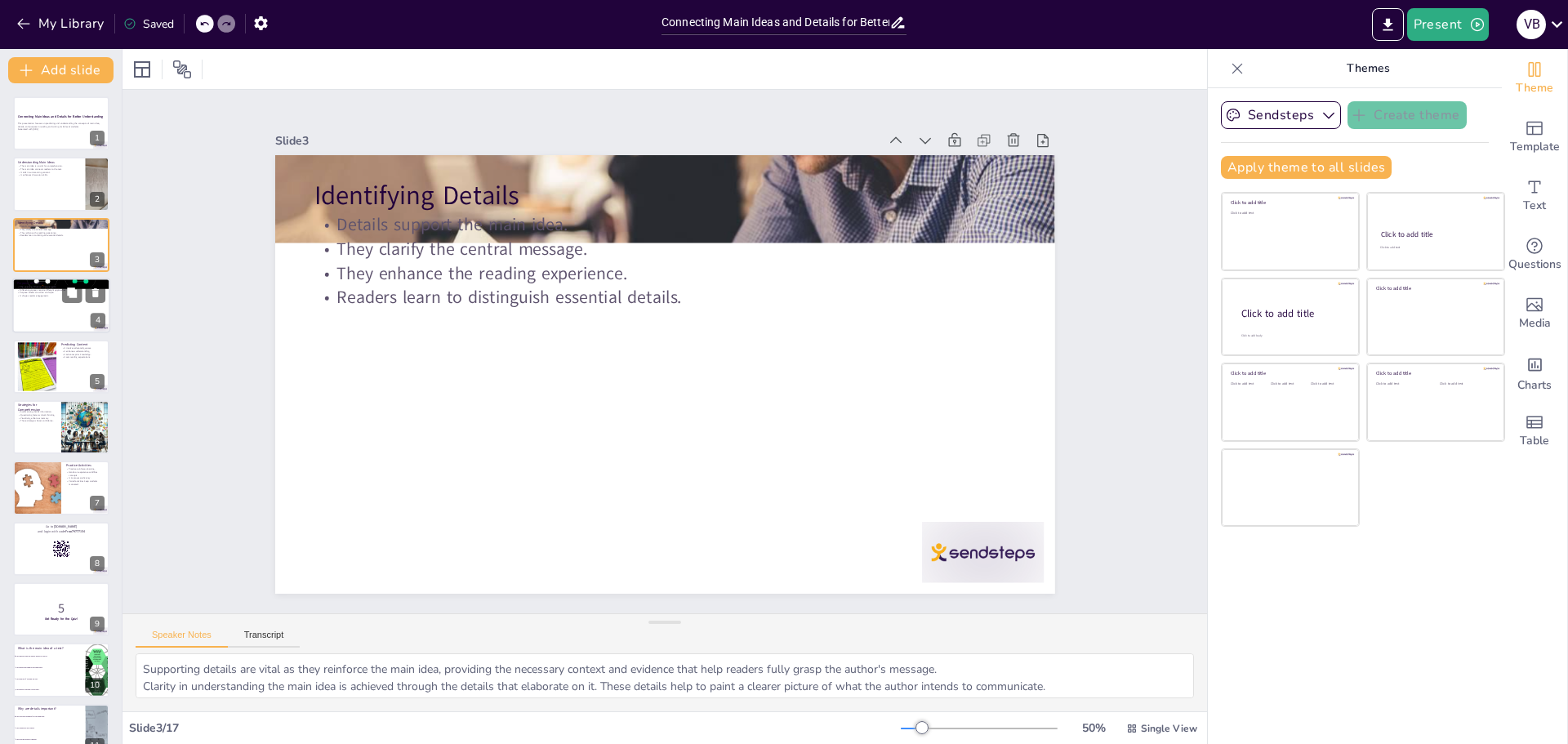
checkbox input "true"
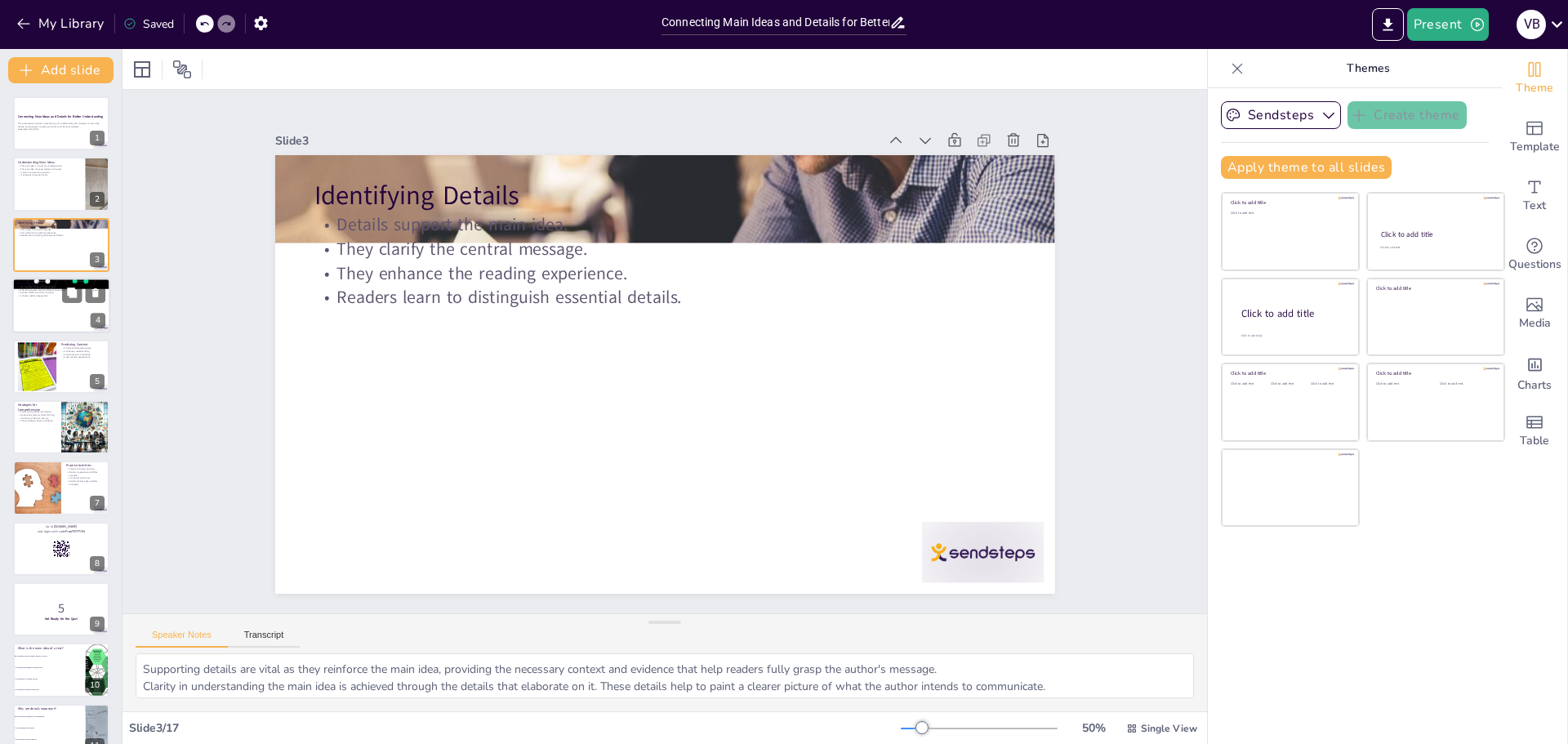
checkbox input "true"
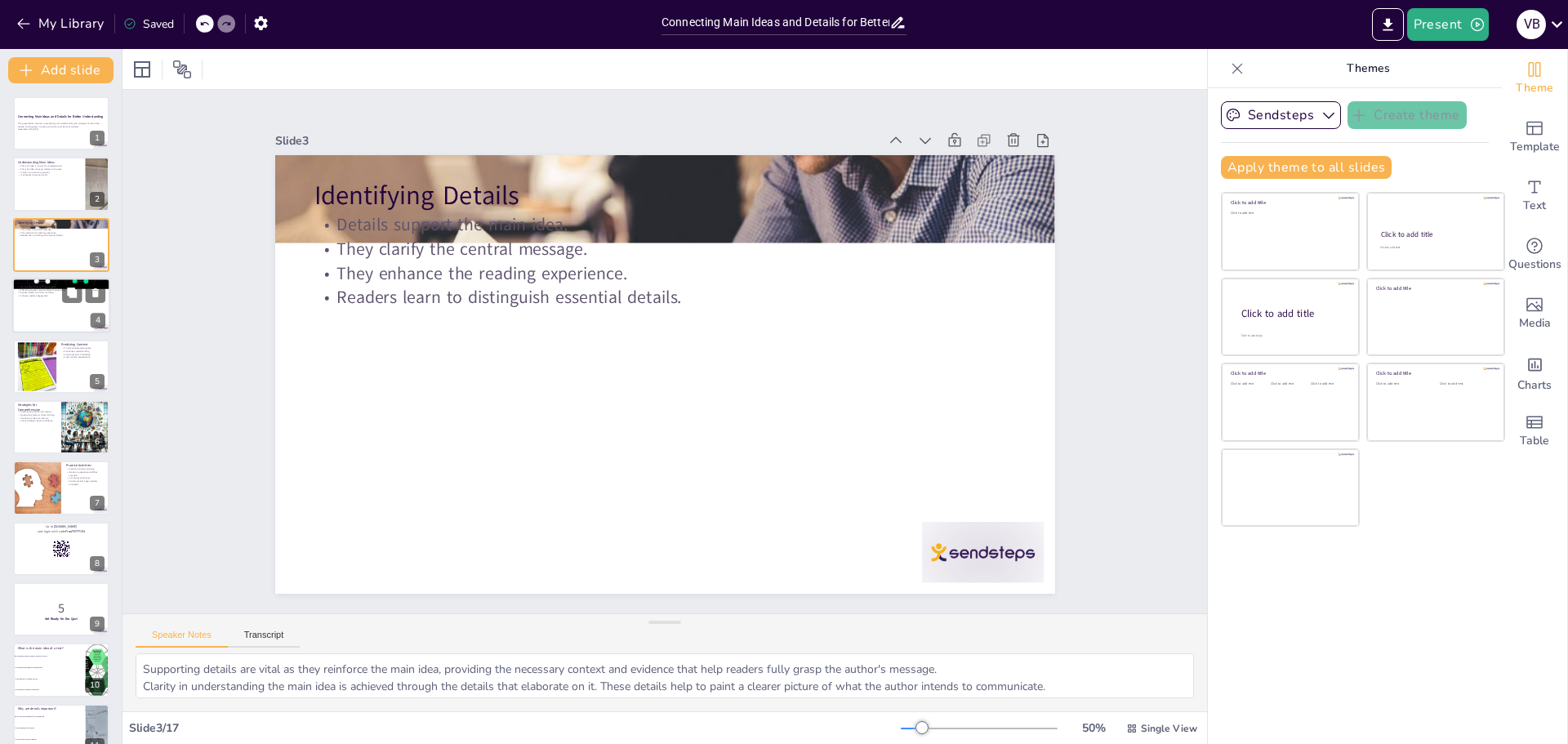
checkbox input "true"
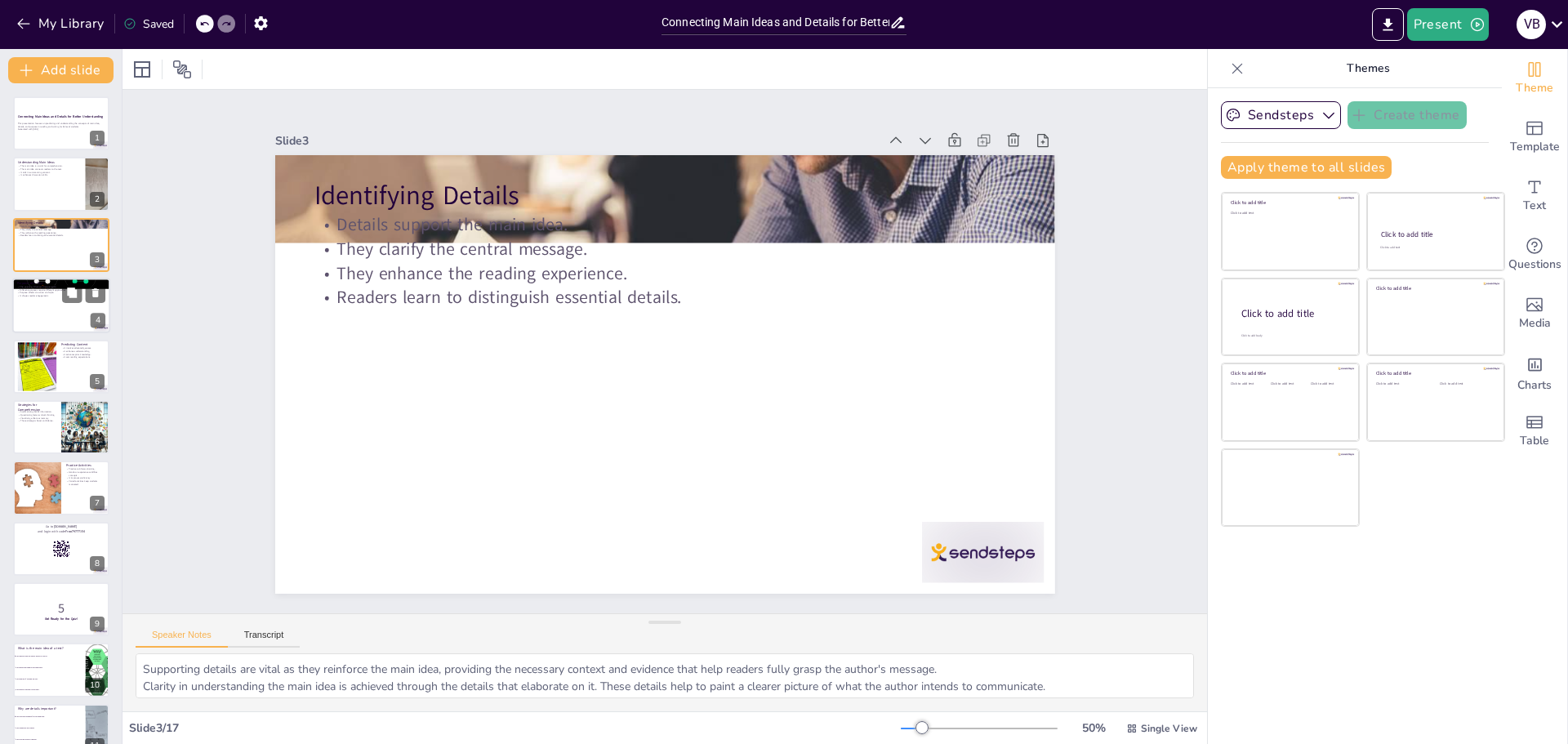
checkbox input "true"
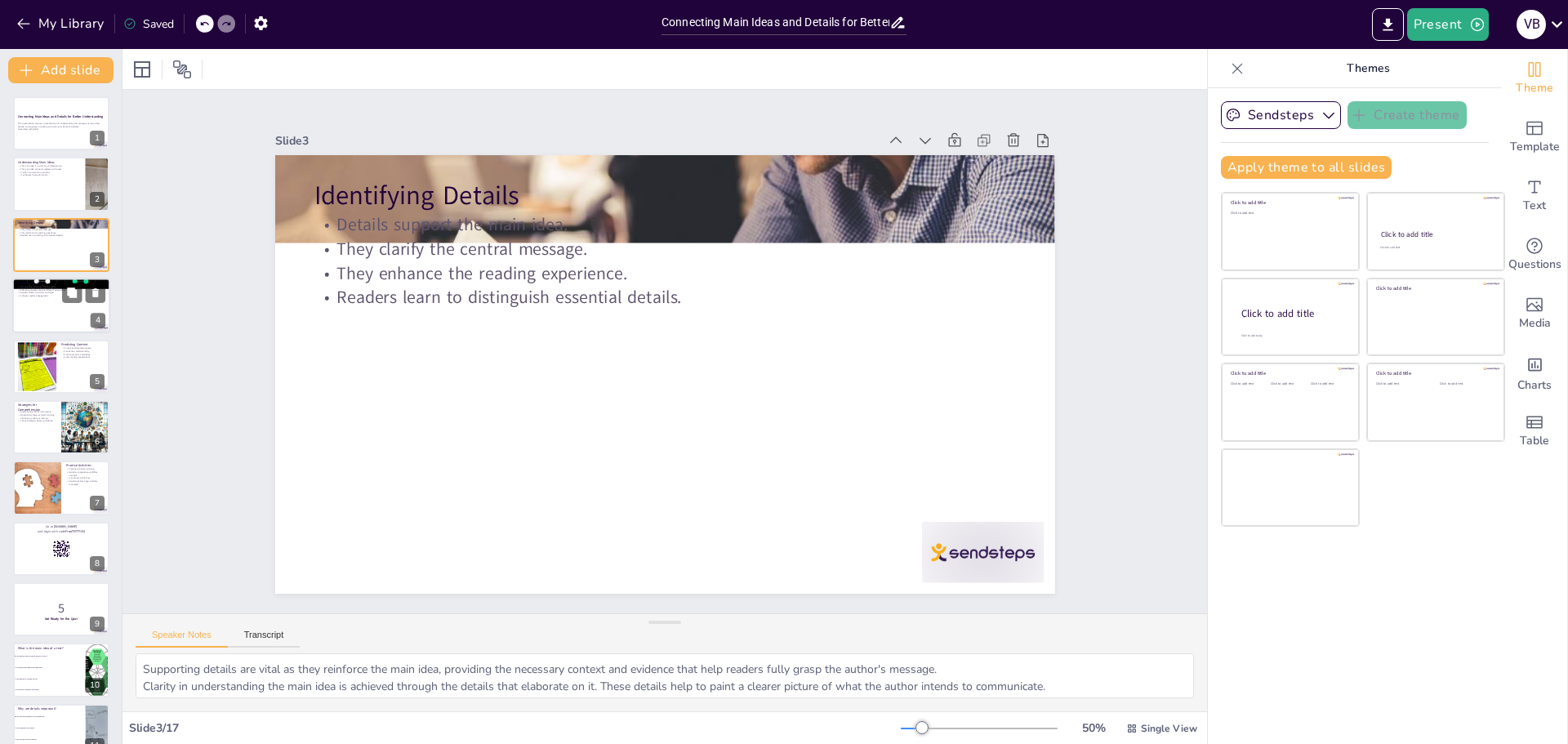
click at [57, 317] on div at bounding box center [61, 305] width 98 height 55
checkbox input "true"
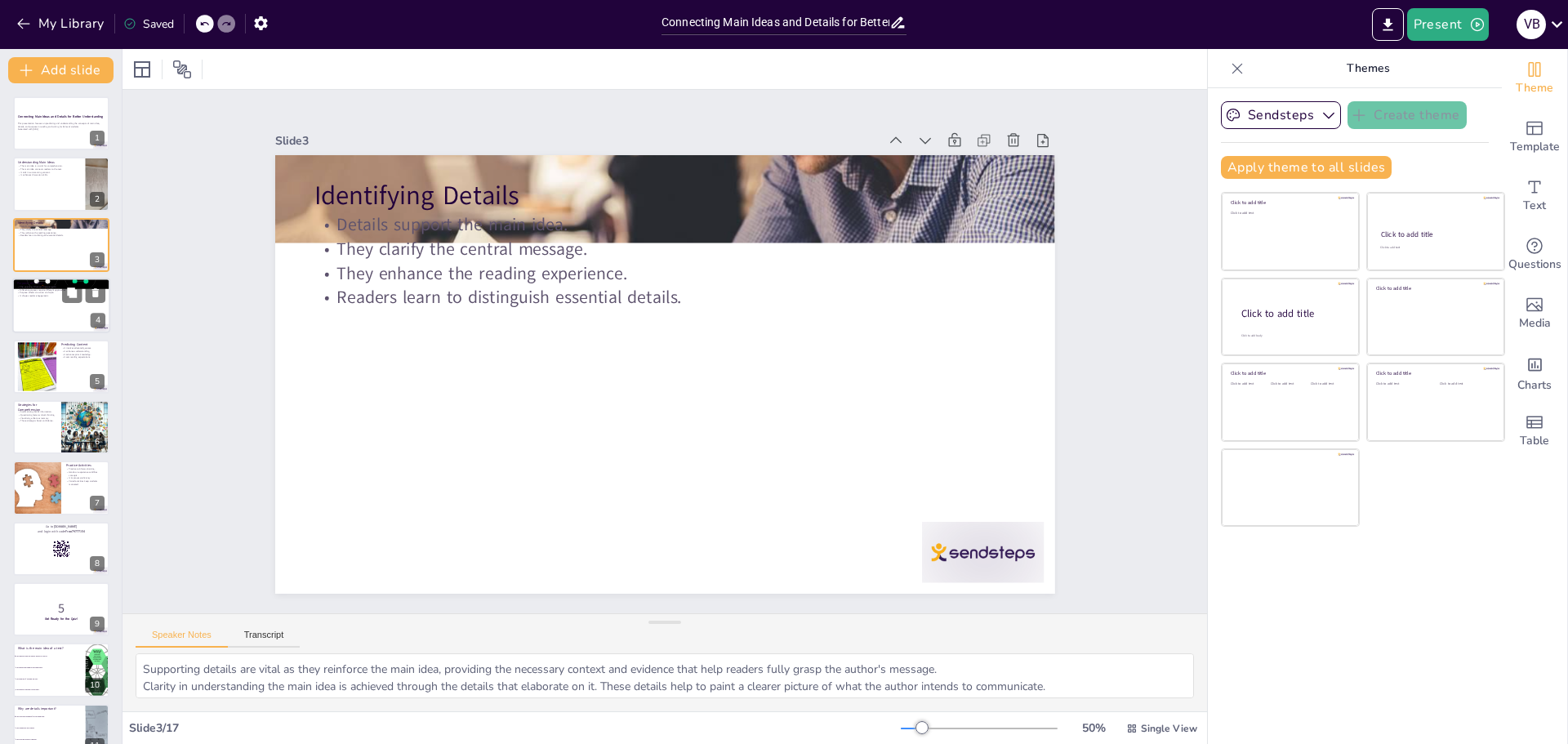
checkbox input "true"
type textarea "Recognizing the purpose of a text is essential for interpreting its content acc…"
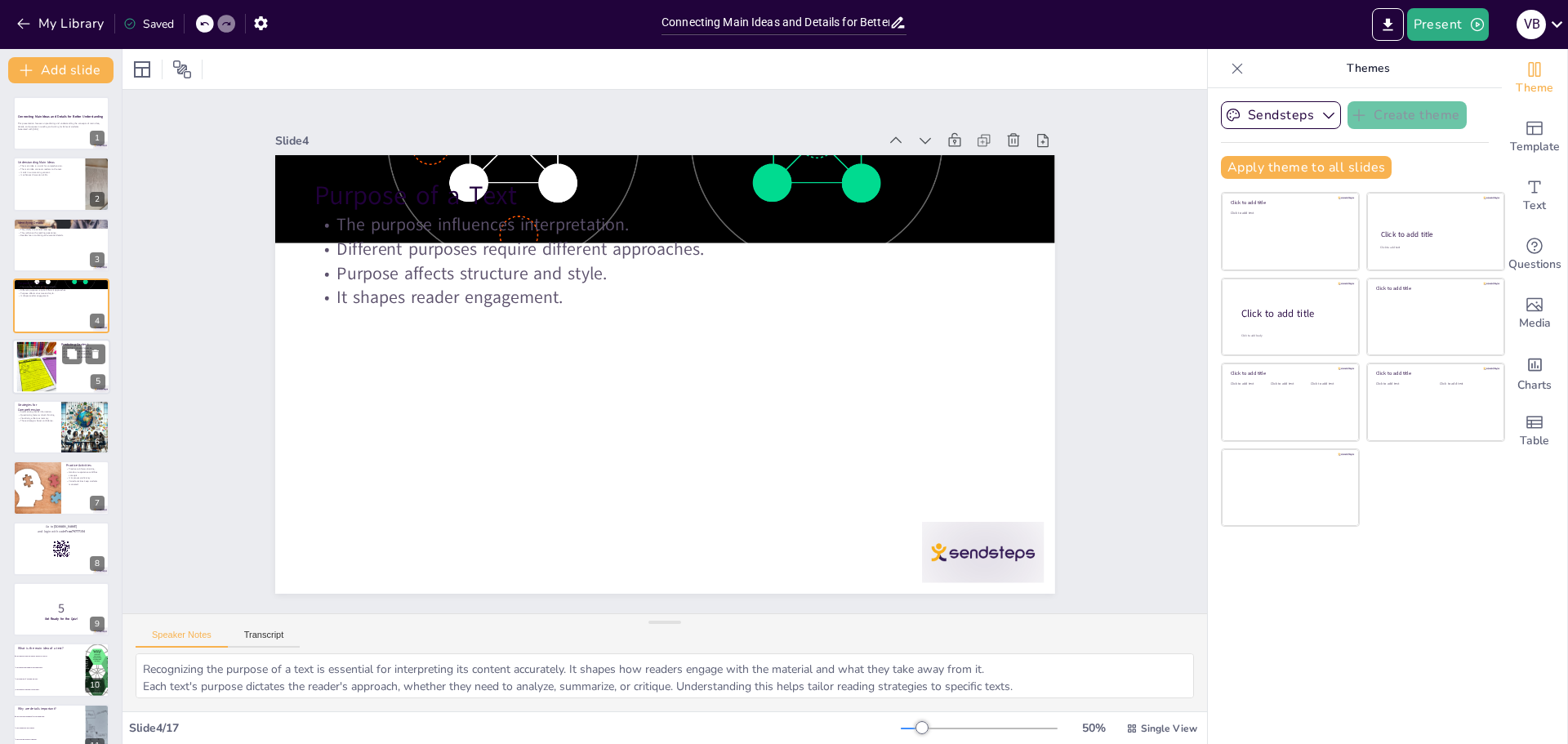
checkbox input "true"
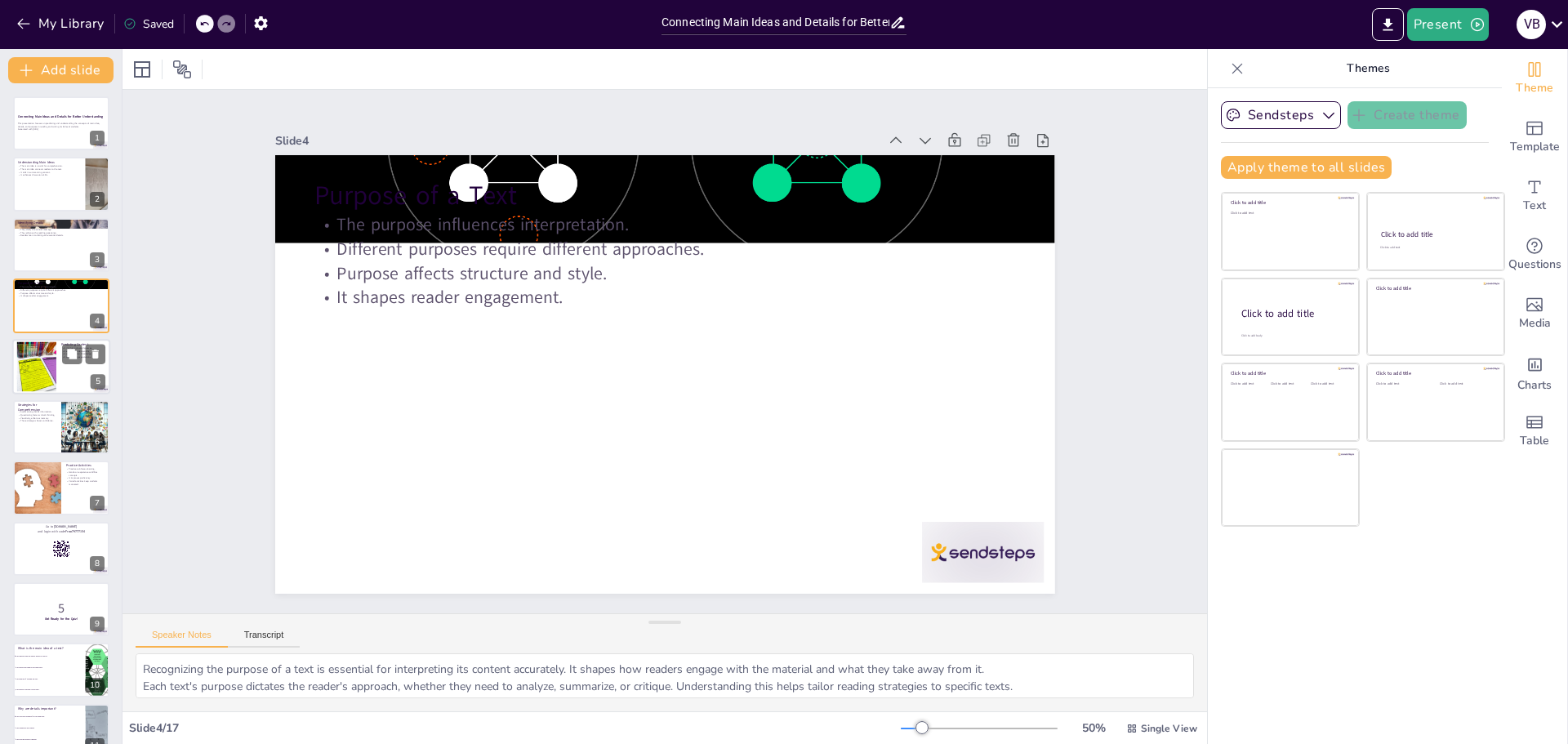
checkbox input "true"
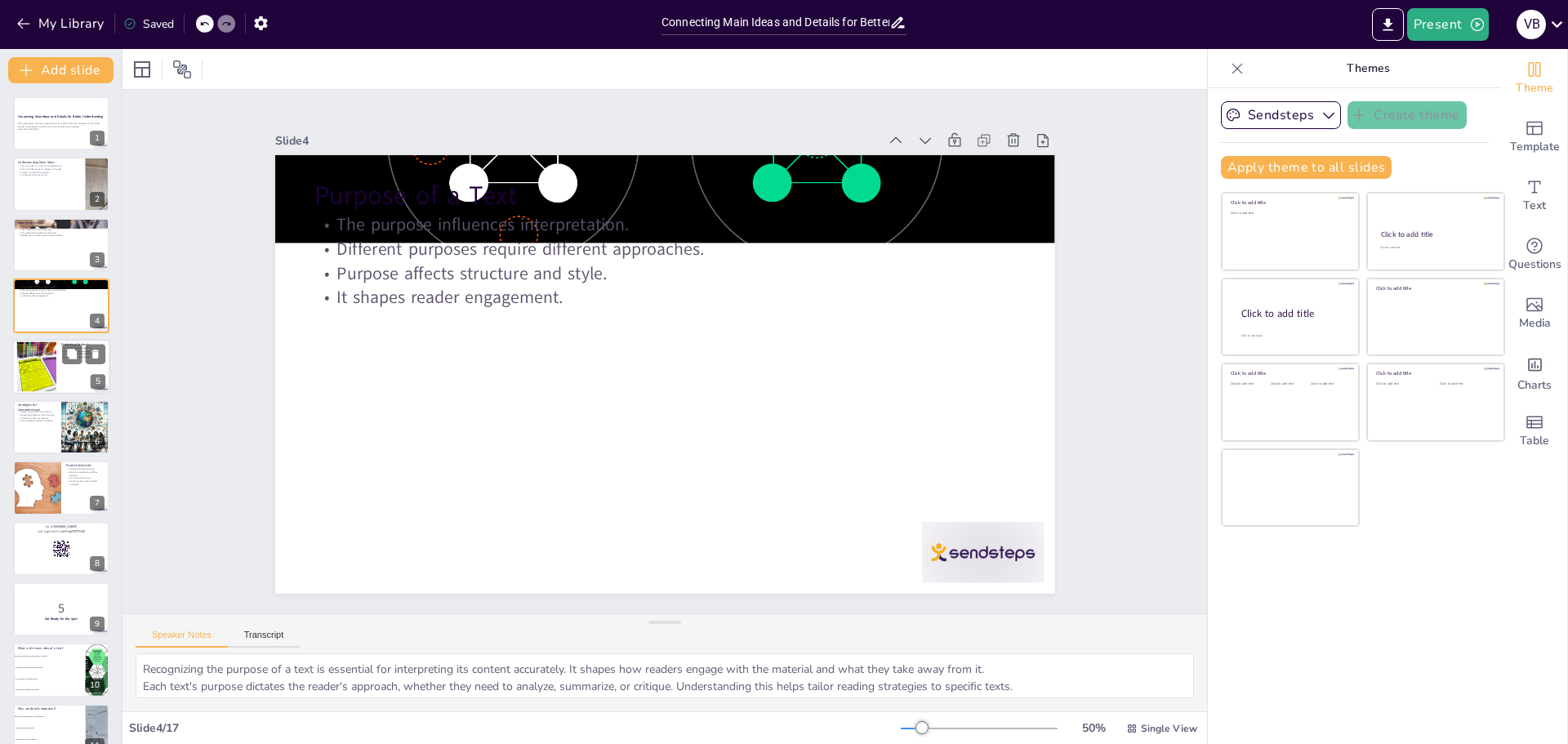
checkbox input "true"
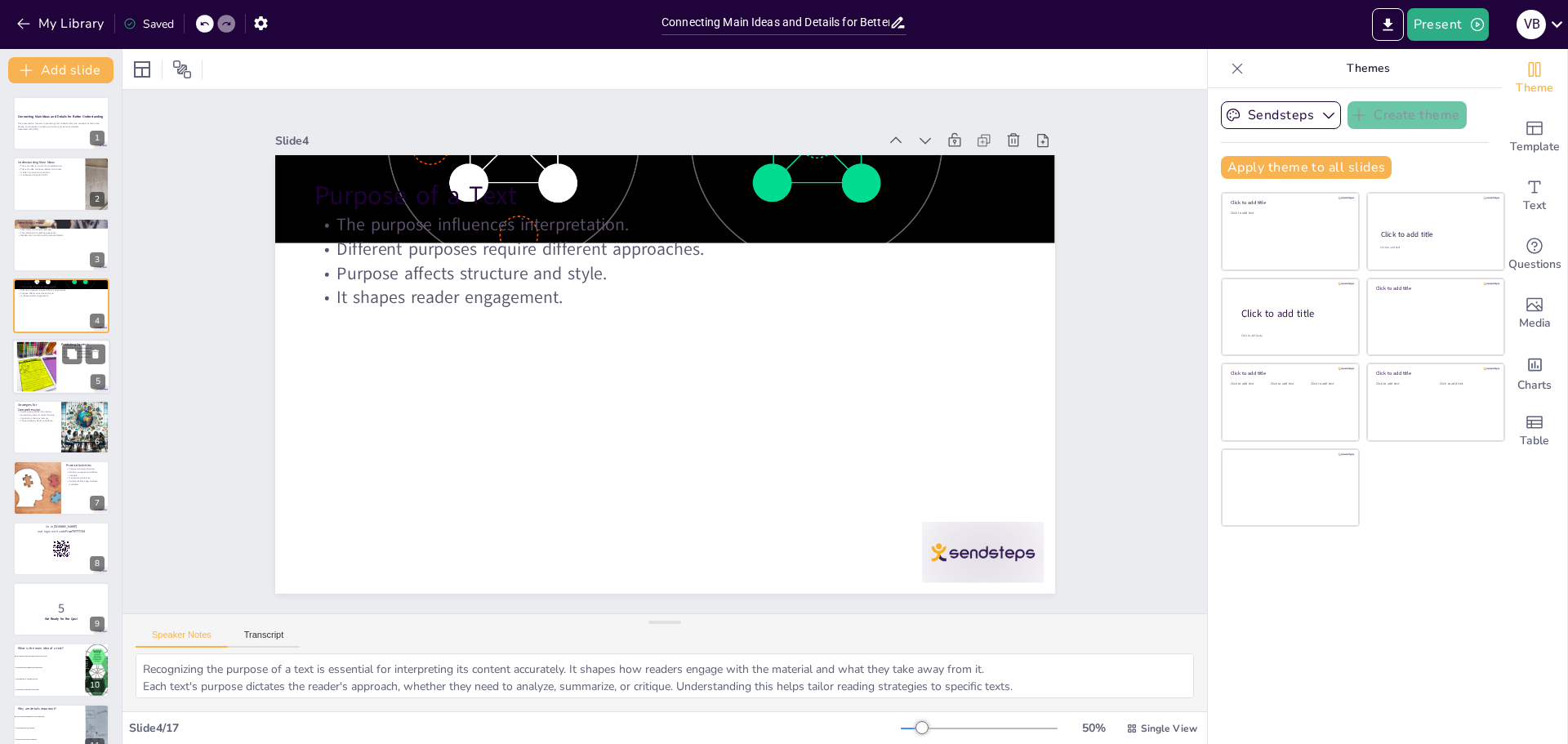
click at [55, 380] on div at bounding box center [37, 366] width 65 height 49
checkbox input "true"
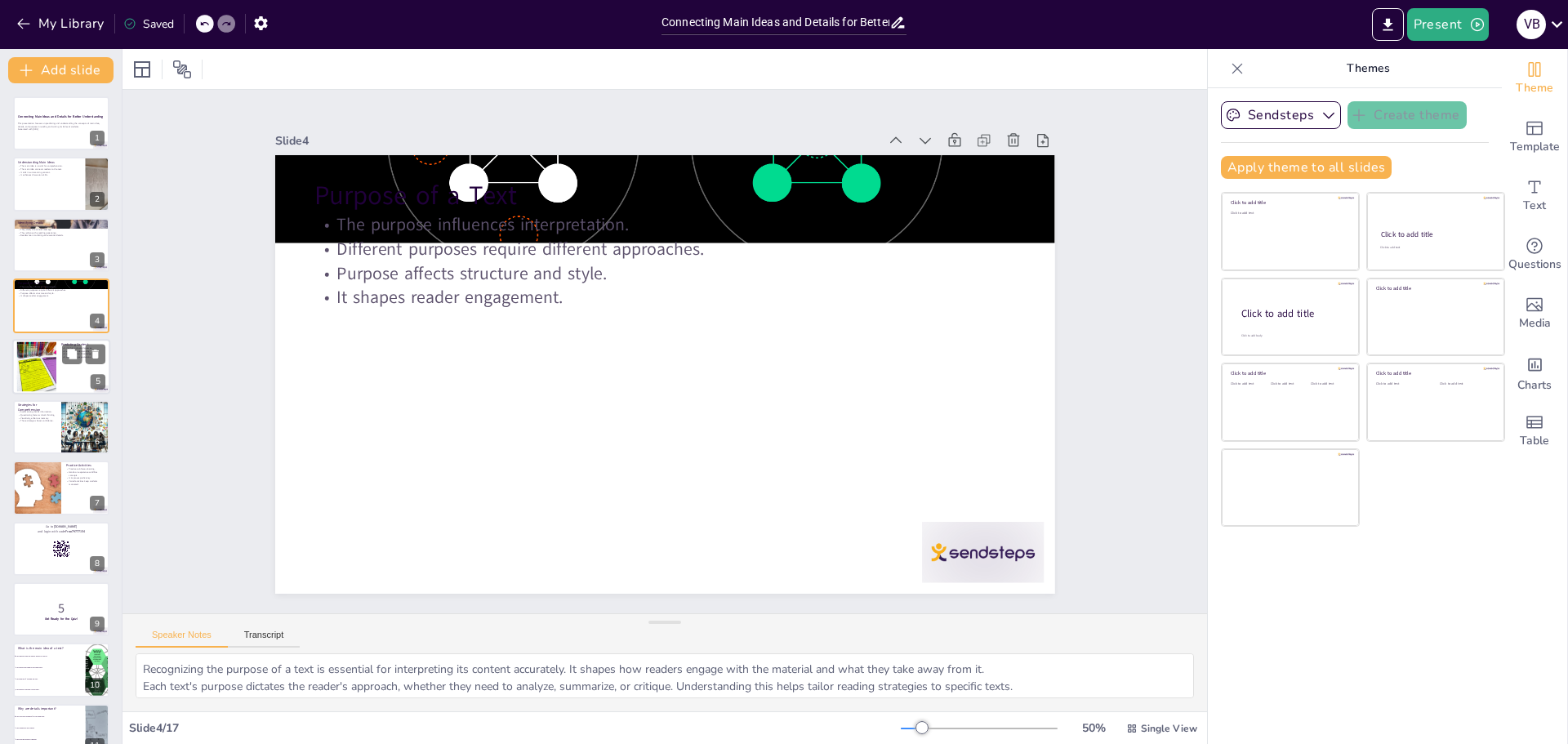
checkbox input "true"
type textarea "Making educated guesses helps students engage with the text more actively. This…"
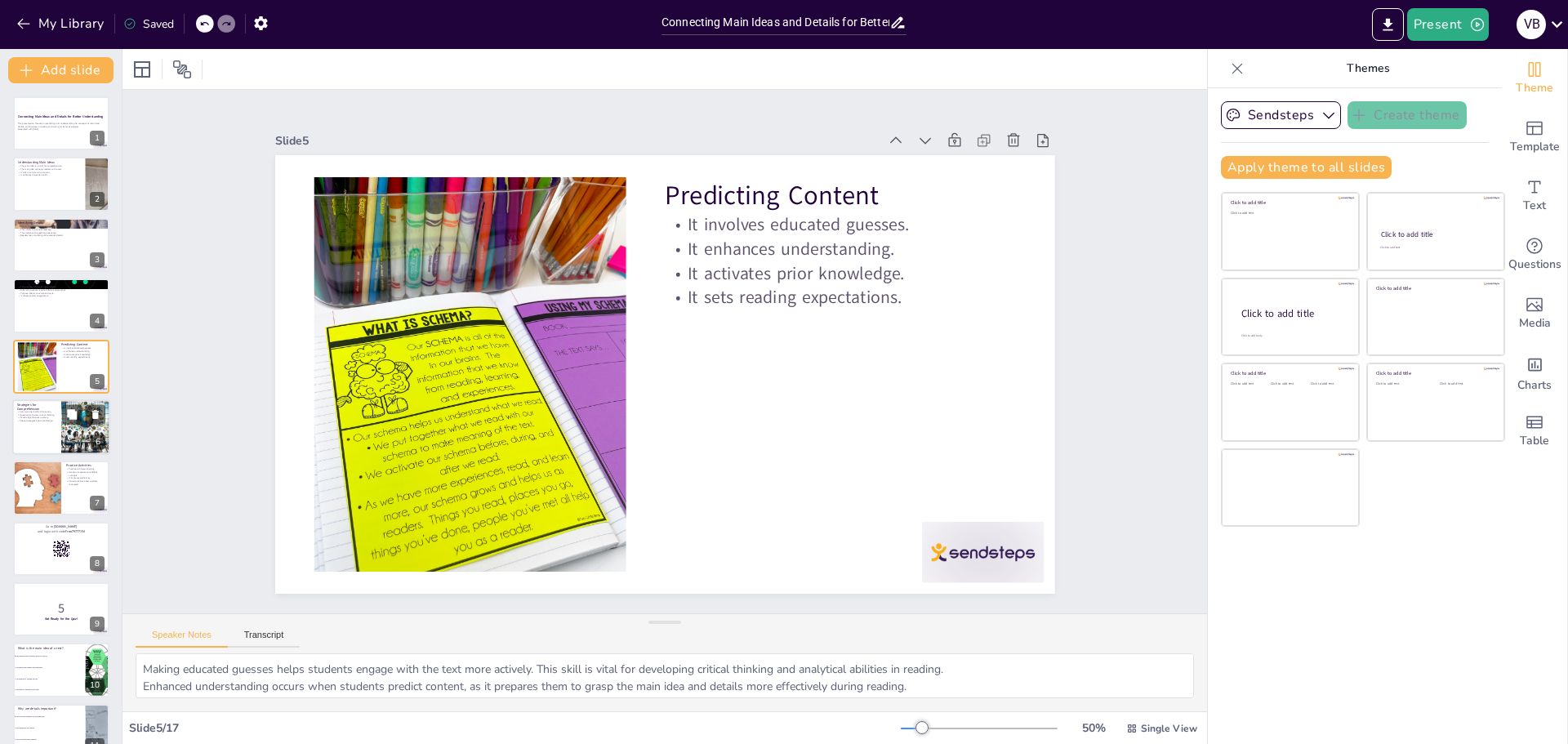
checkbox input "true"
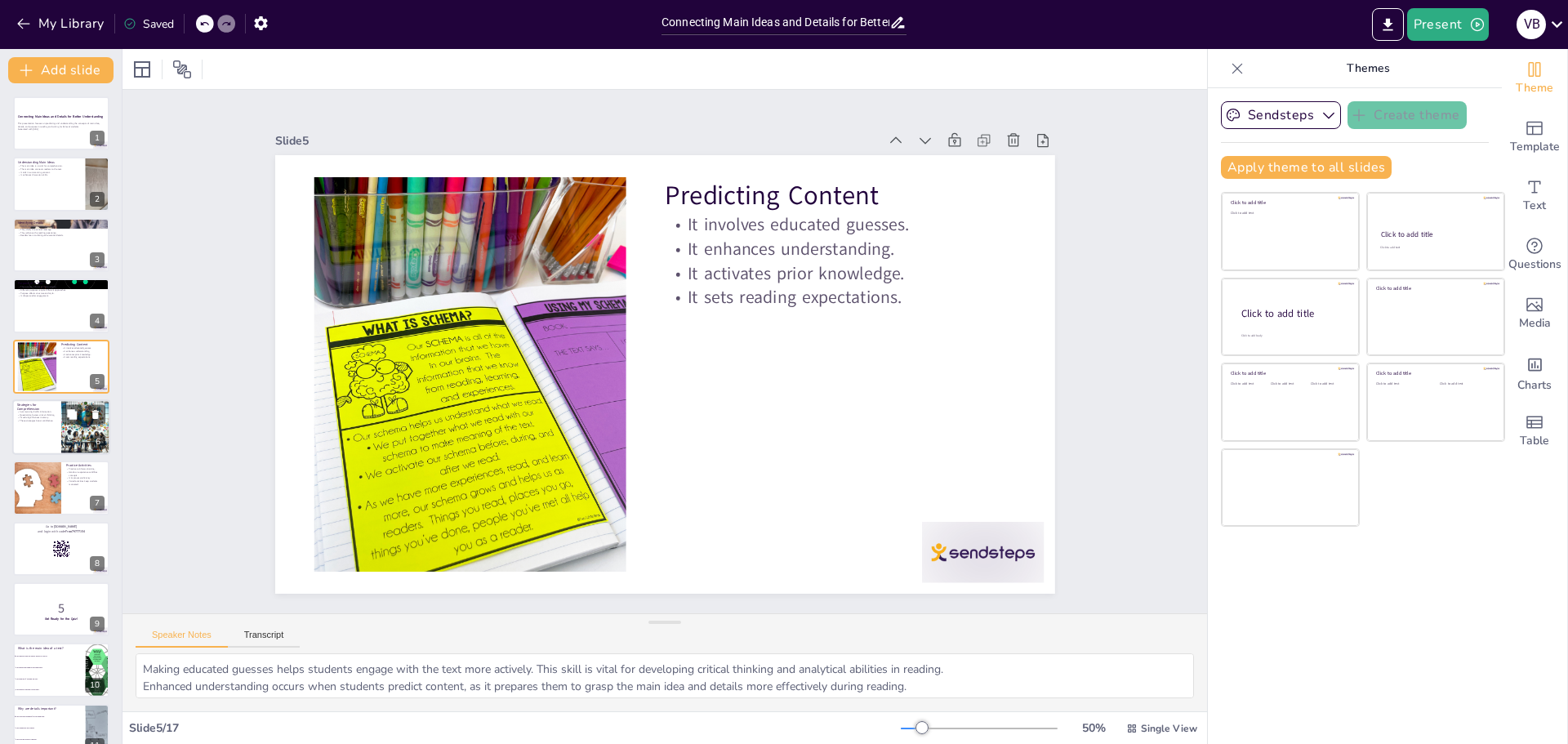
checkbox input "true"
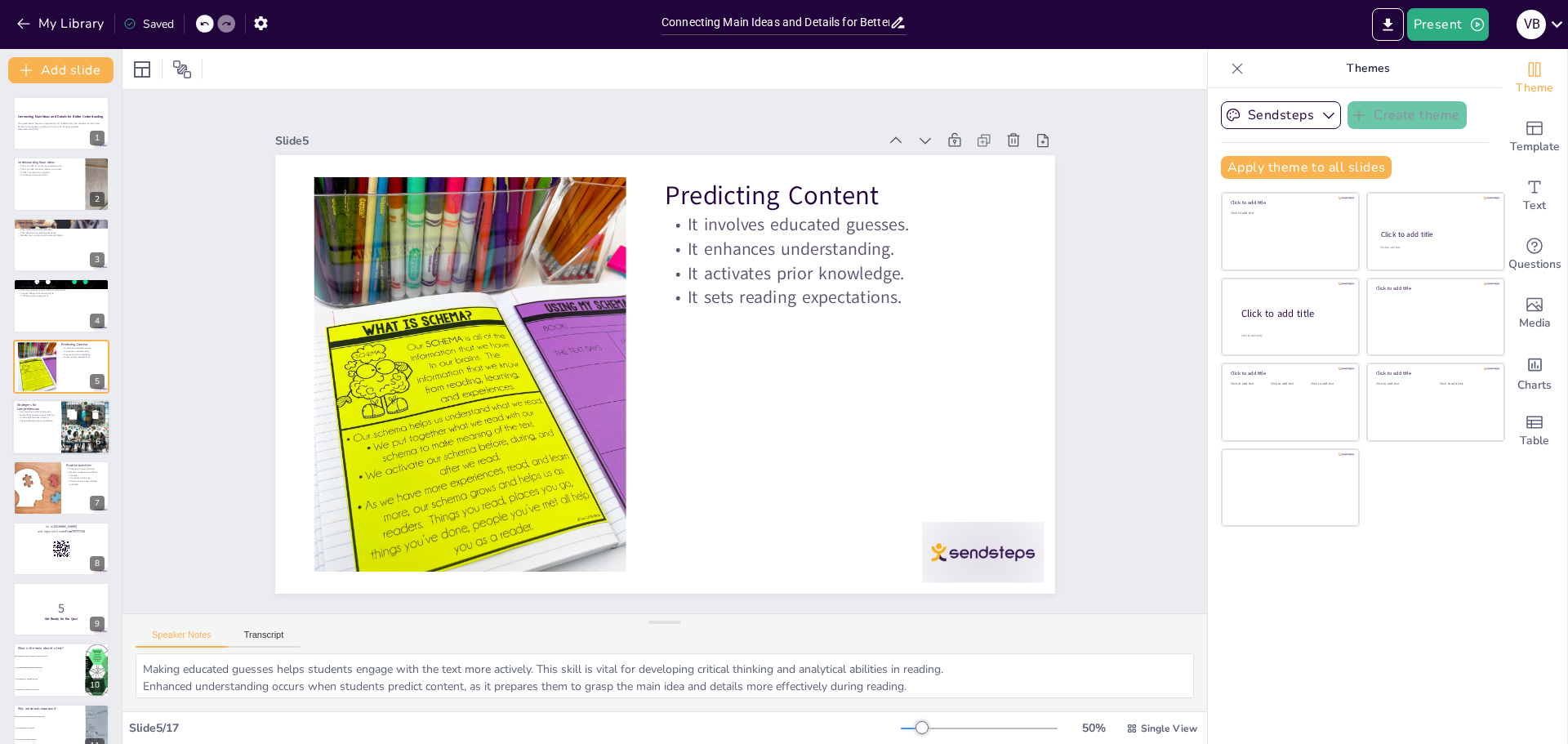
checkbox input "true"
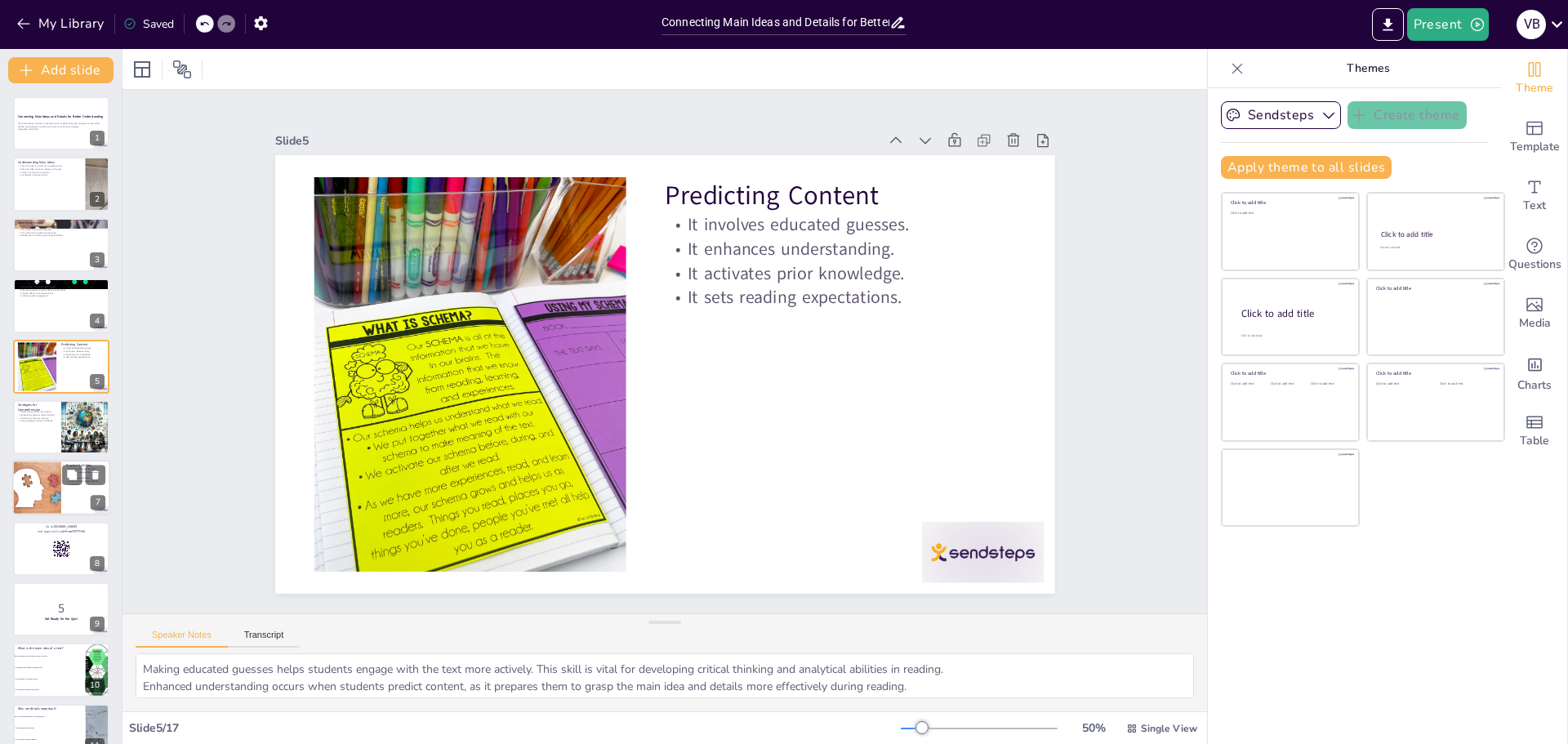
checkbox input "true"
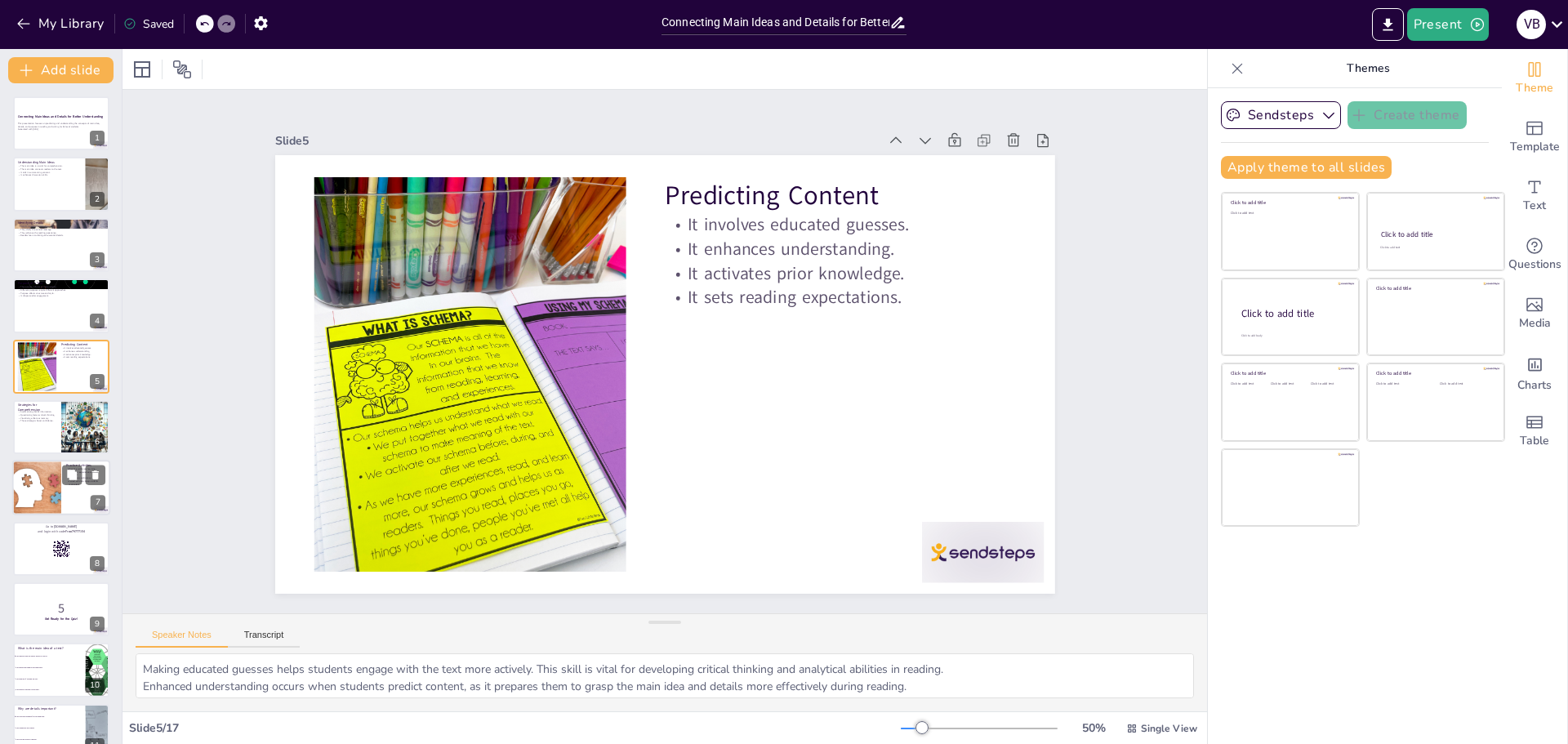
checkbox input "true"
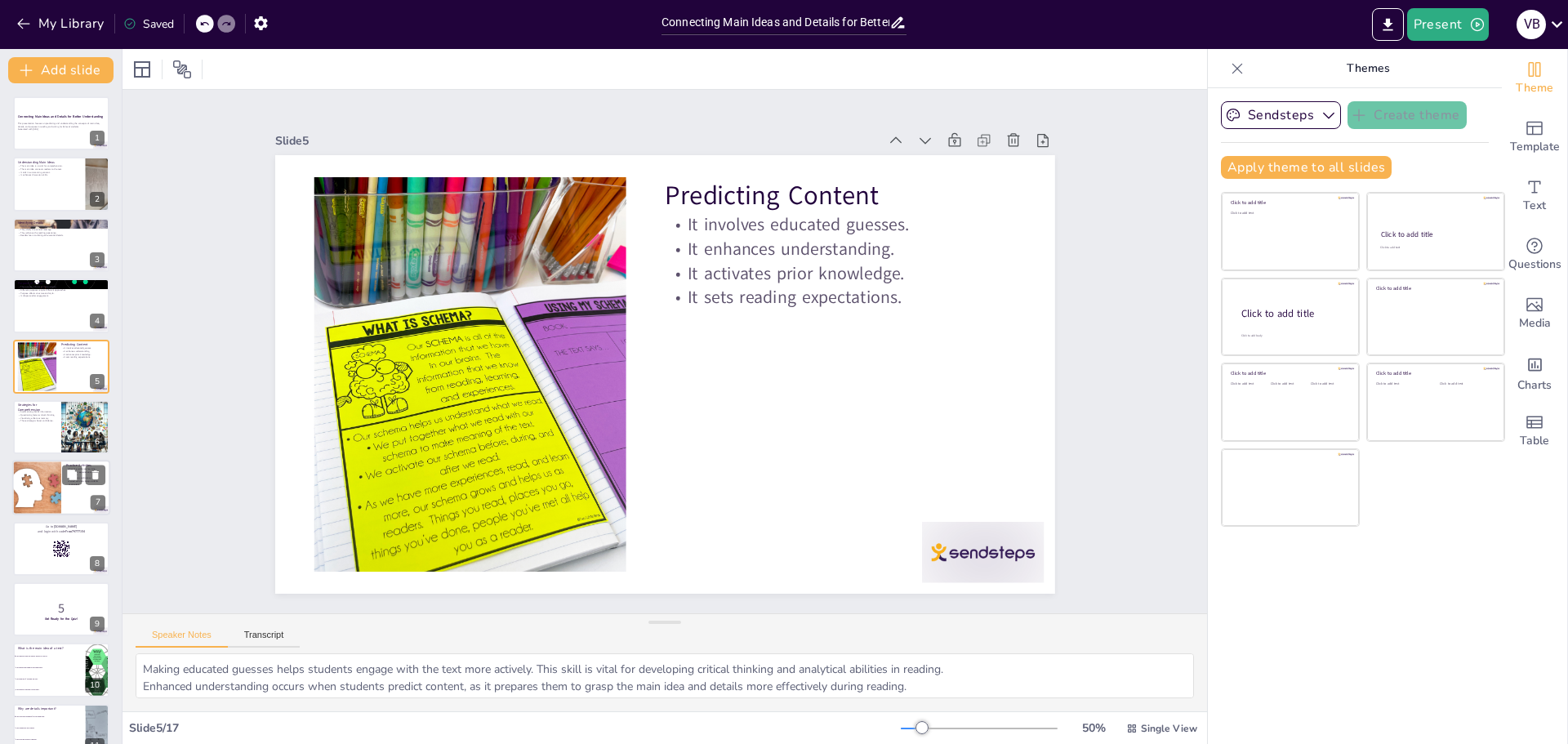
click at [59, 470] on div at bounding box center [37, 487] width 84 height 55
checkbox input "true"
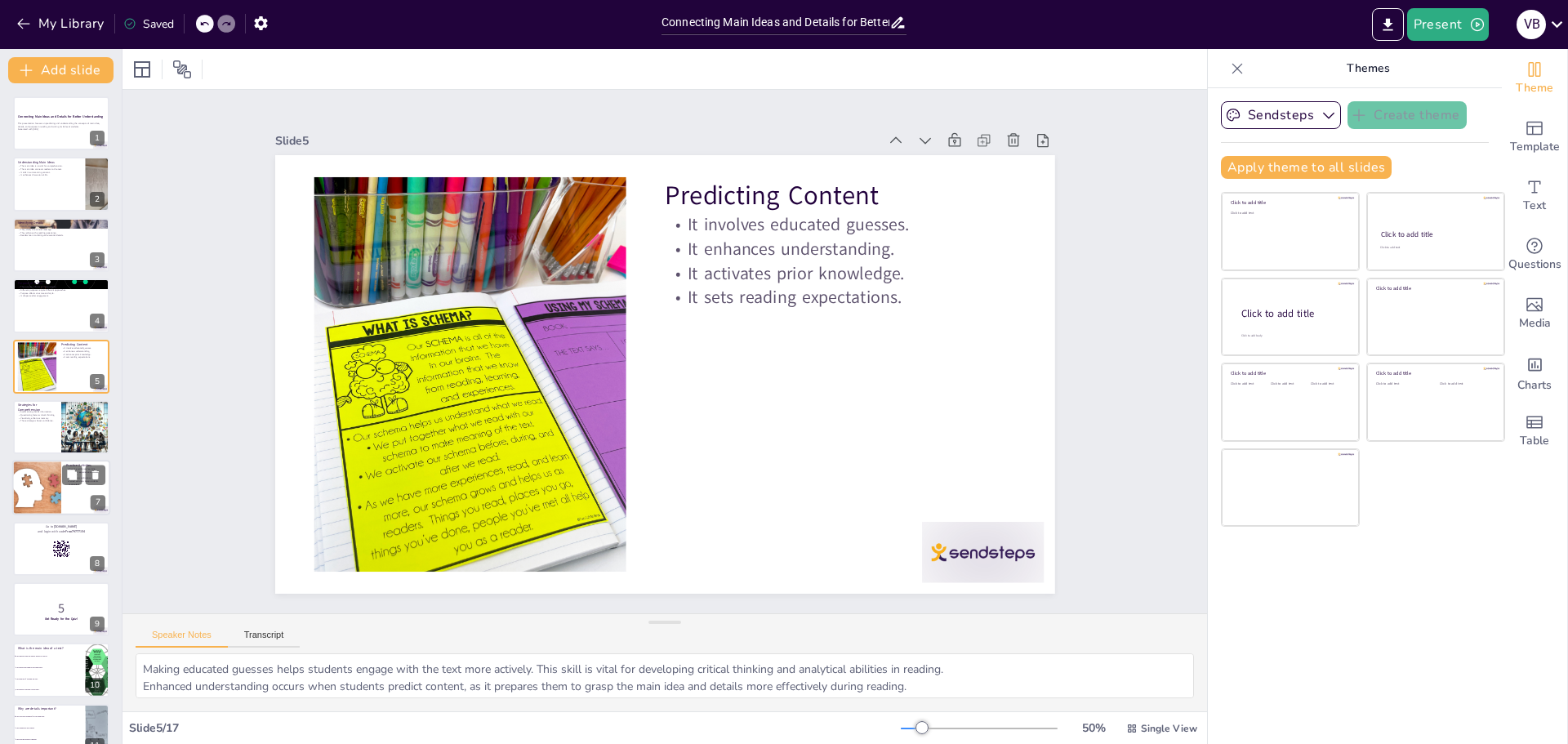
checkbox input "true"
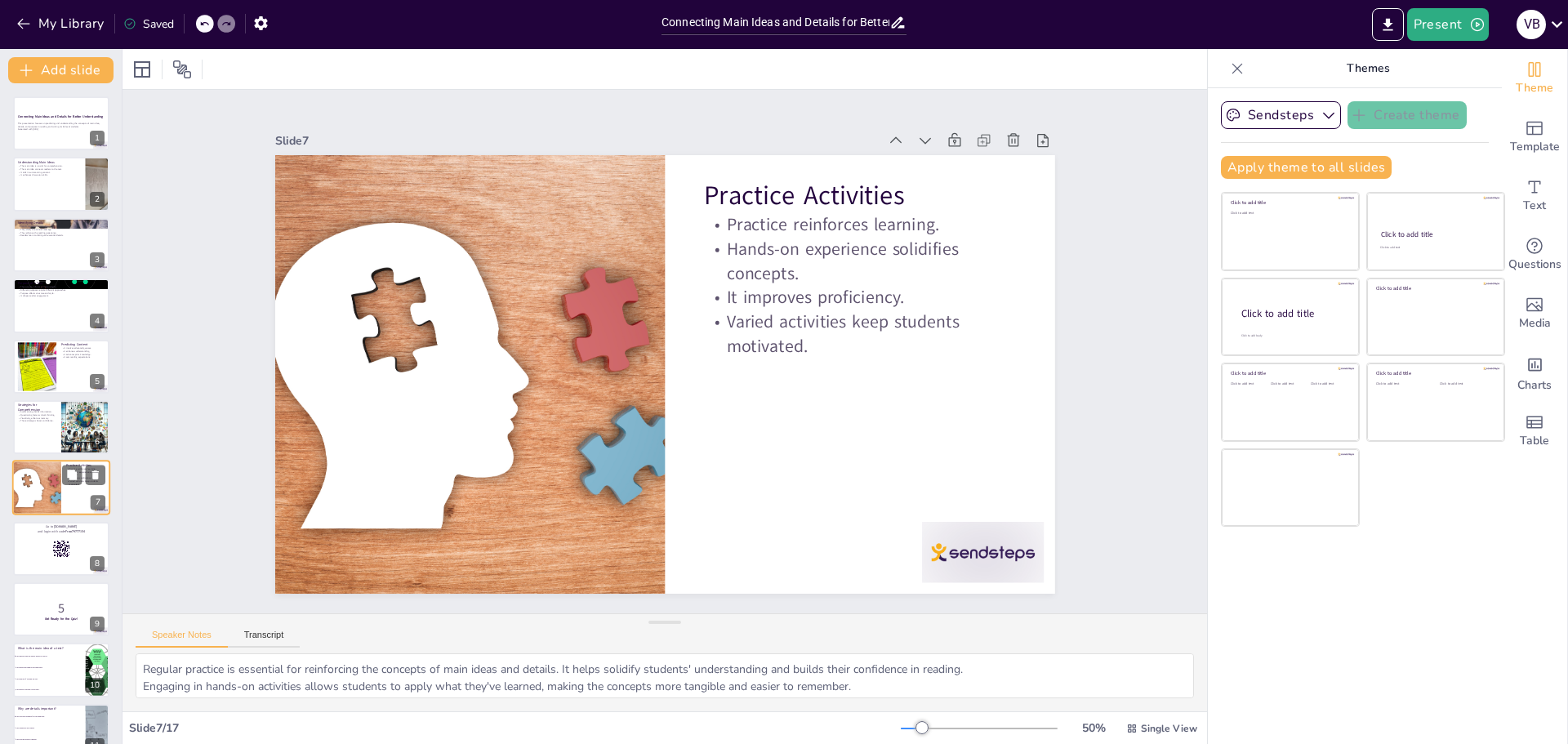
scroll to position [74, 0]
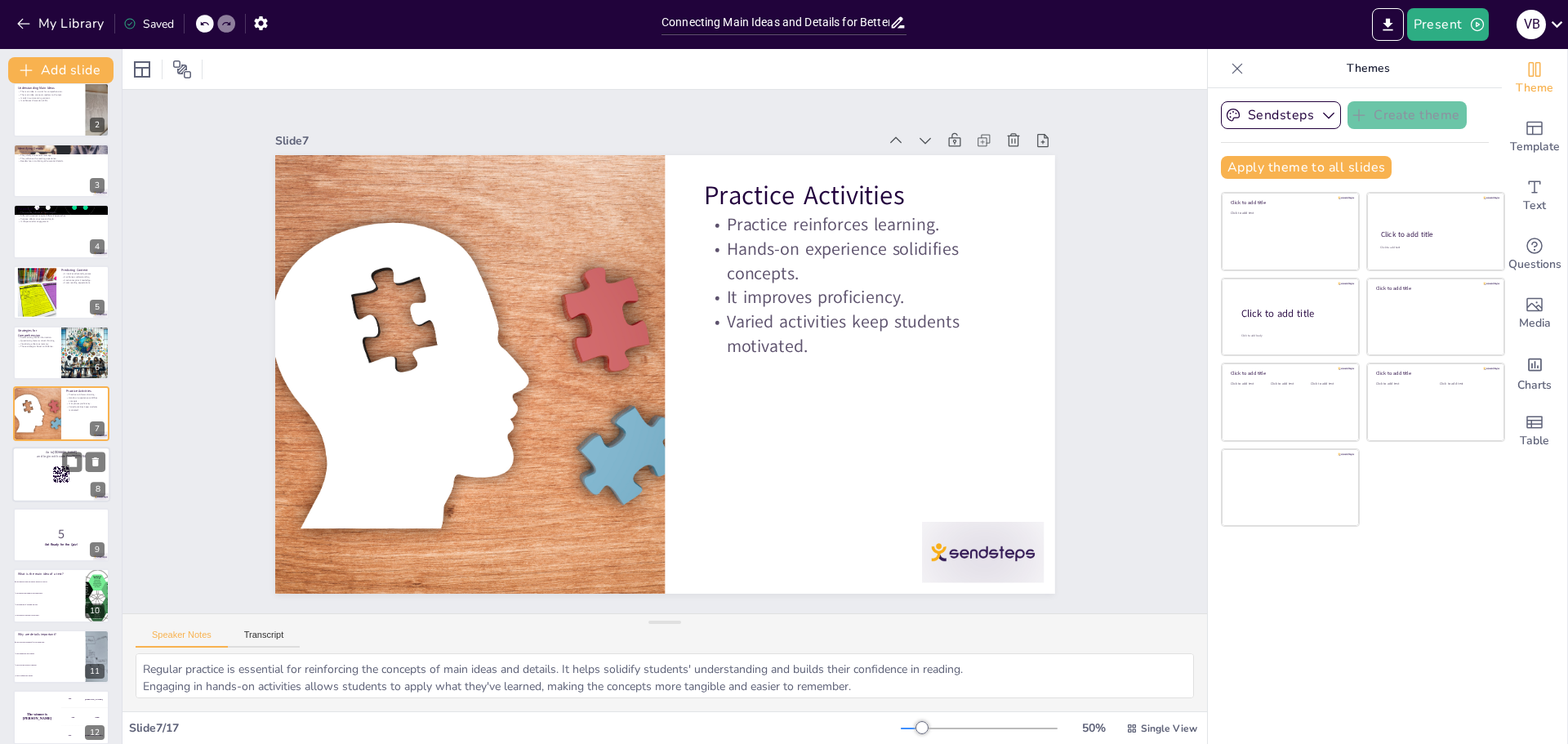
click at [45, 482] on div at bounding box center [61, 474] width 98 height 55
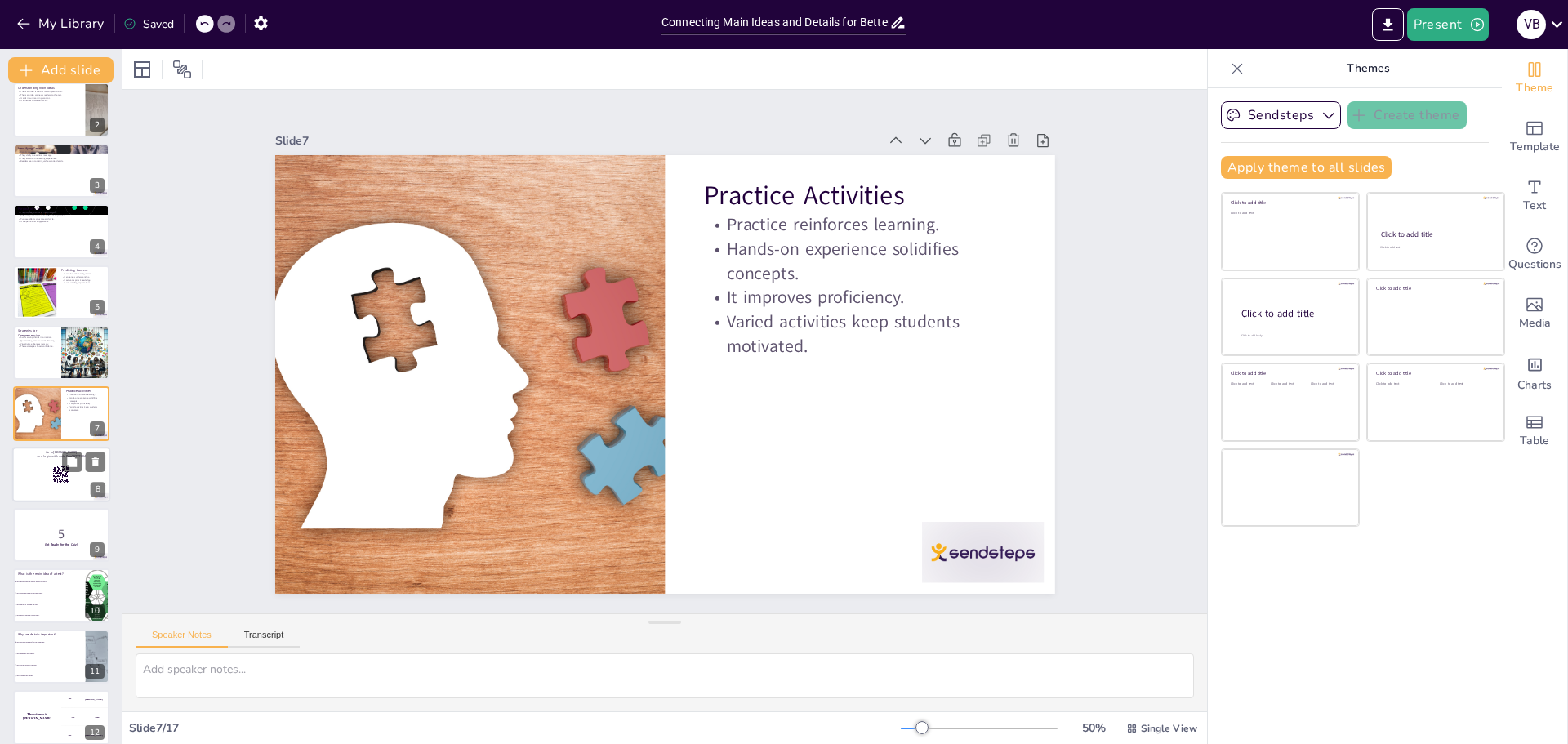
scroll to position [135, 0]
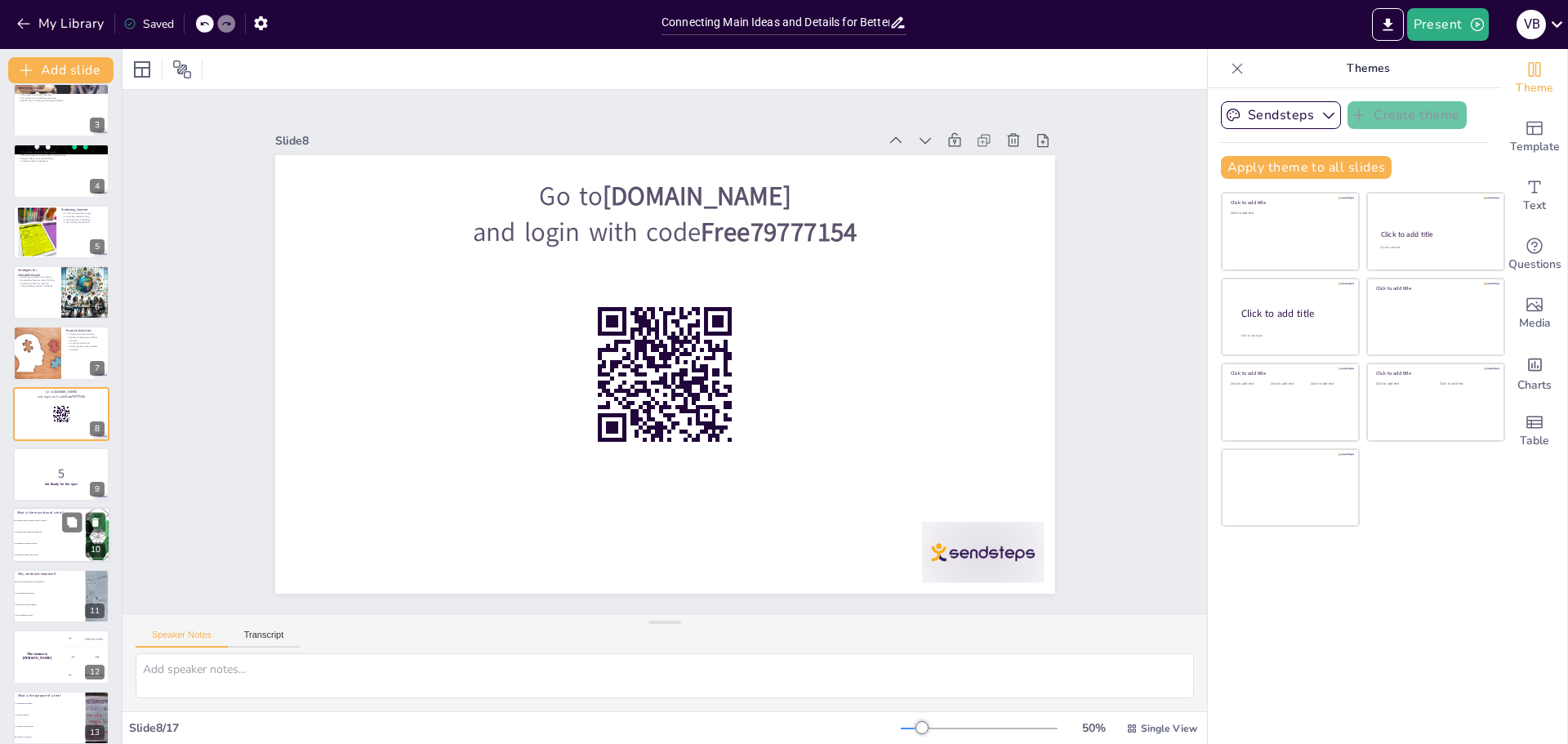
click at [49, 545] on li "The purpose of writing the text." at bounding box center [49, 543] width 73 height 11
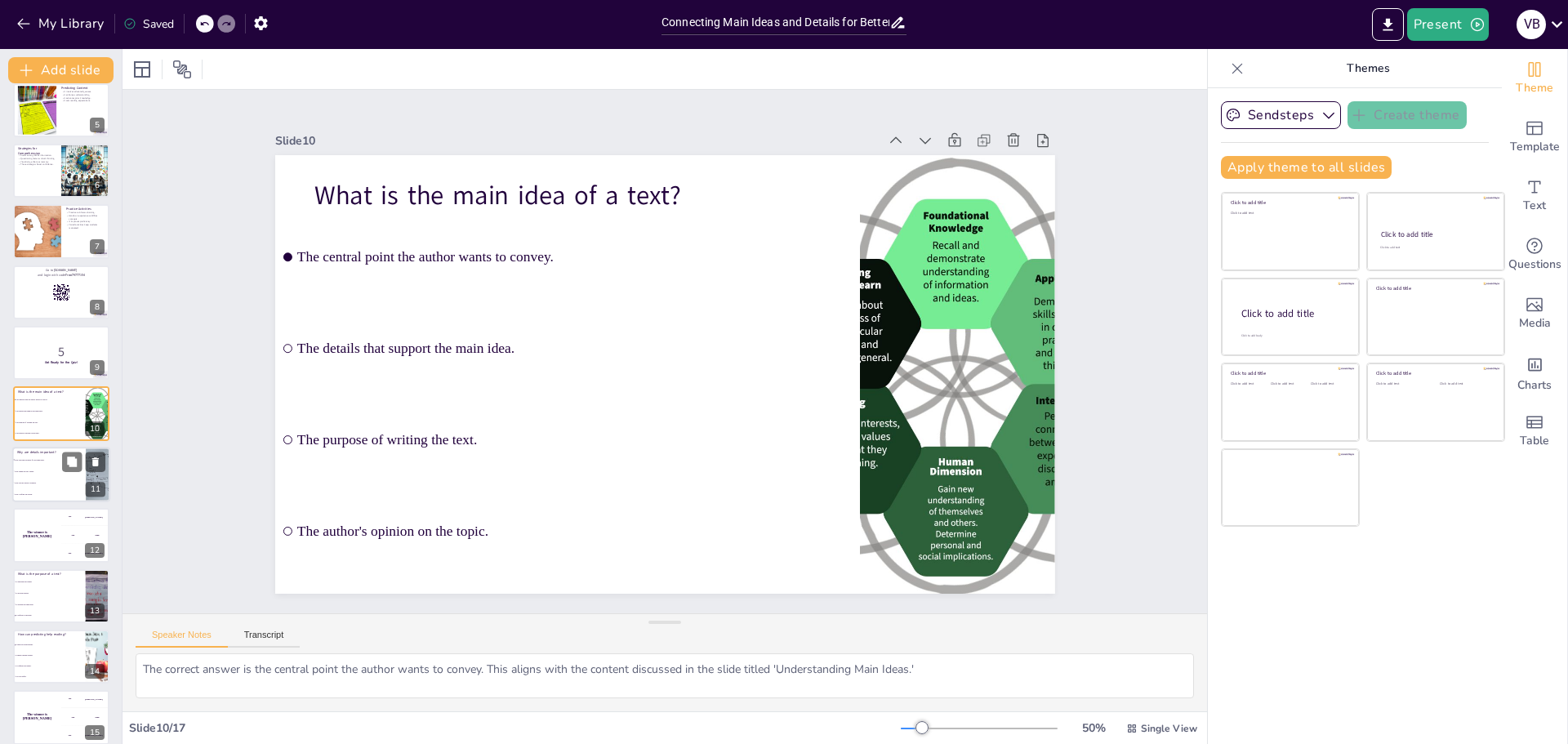
click at [49, 479] on li "They are the author's opinion." at bounding box center [49, 482] width 73 height 11
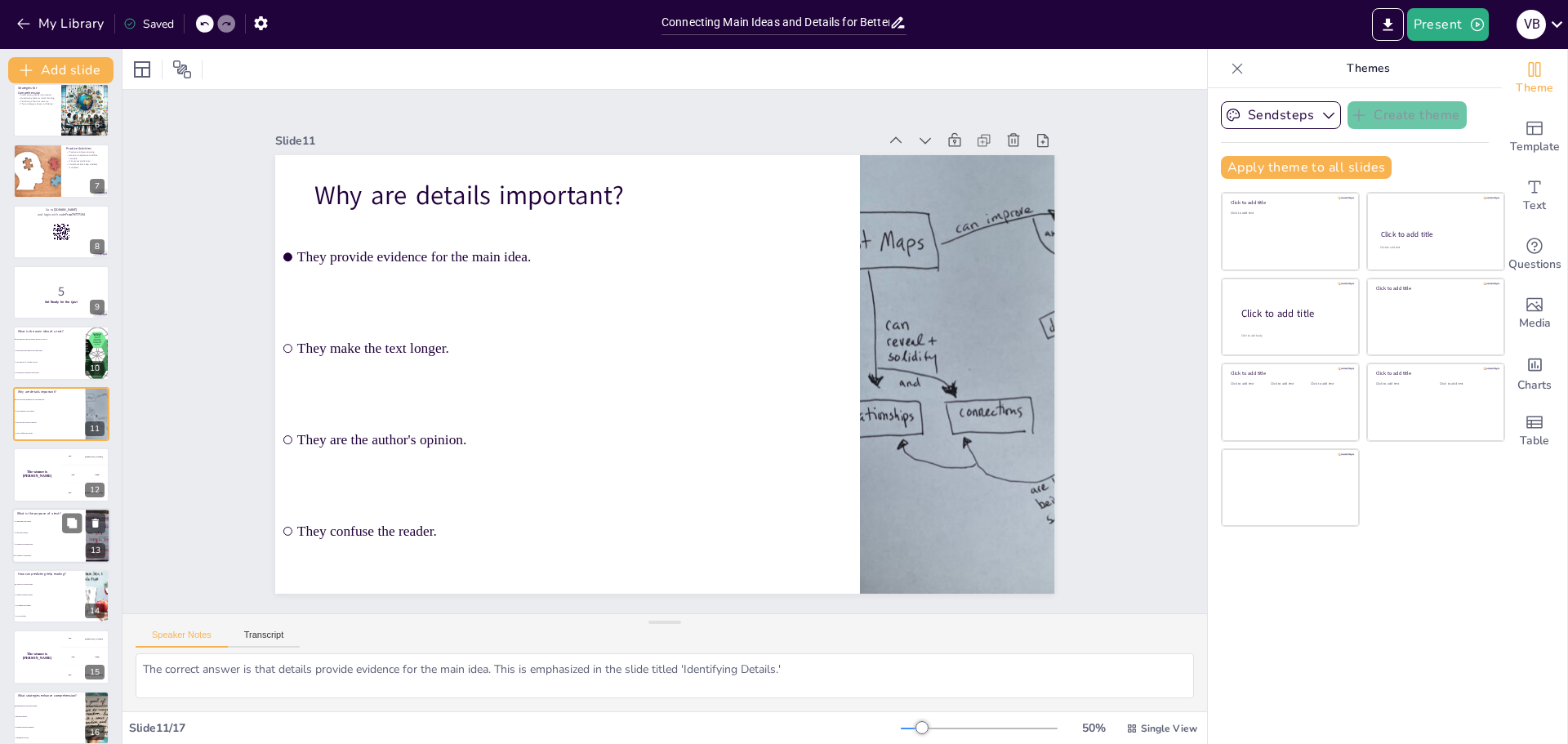
click at [55, 535] on li "To provide details." at bounding box center [49, 532] width 73 height 11
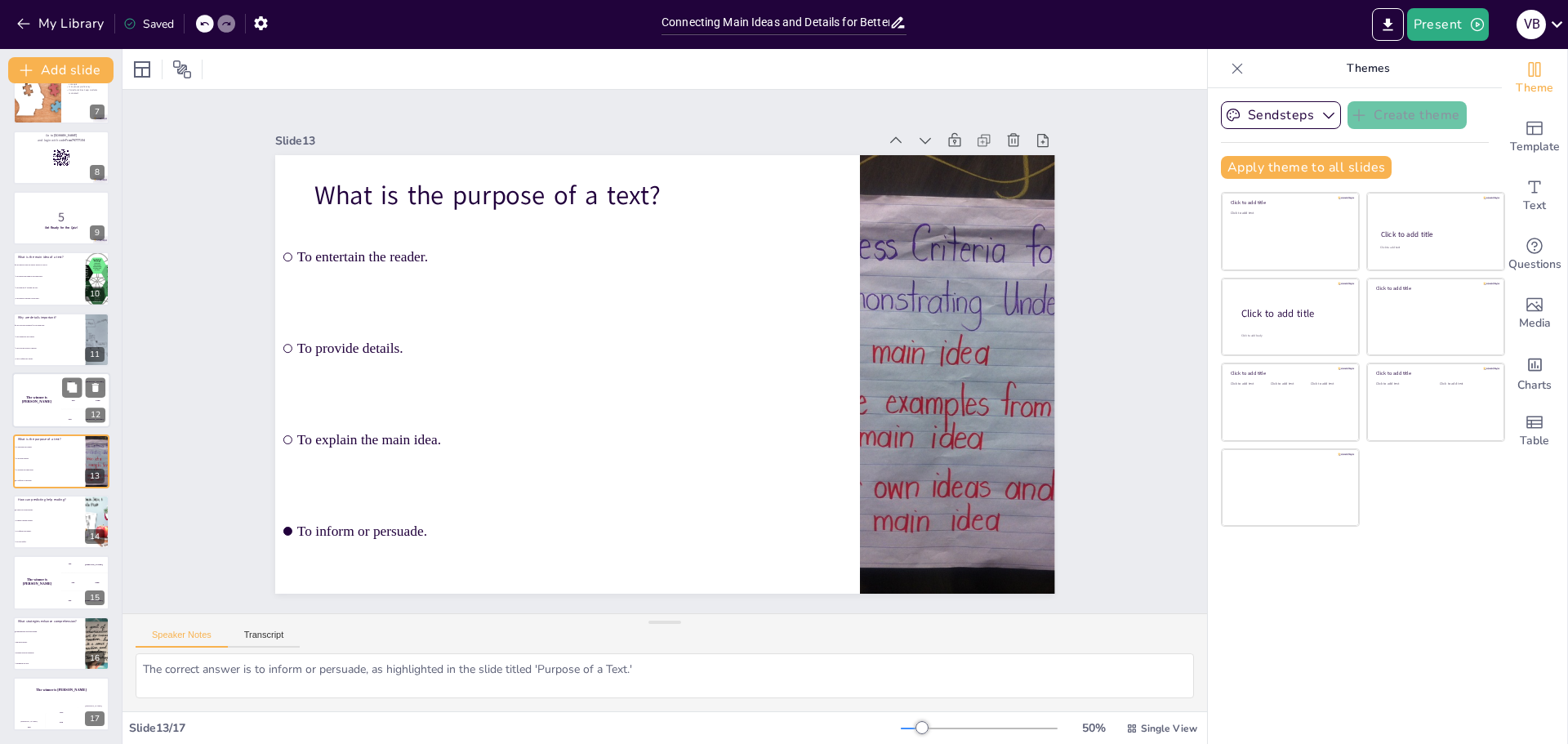
click at [59, 396] on h4 "The winner is [PERSON_NAME]" at bounding box center [36, 401] width 49 height 9
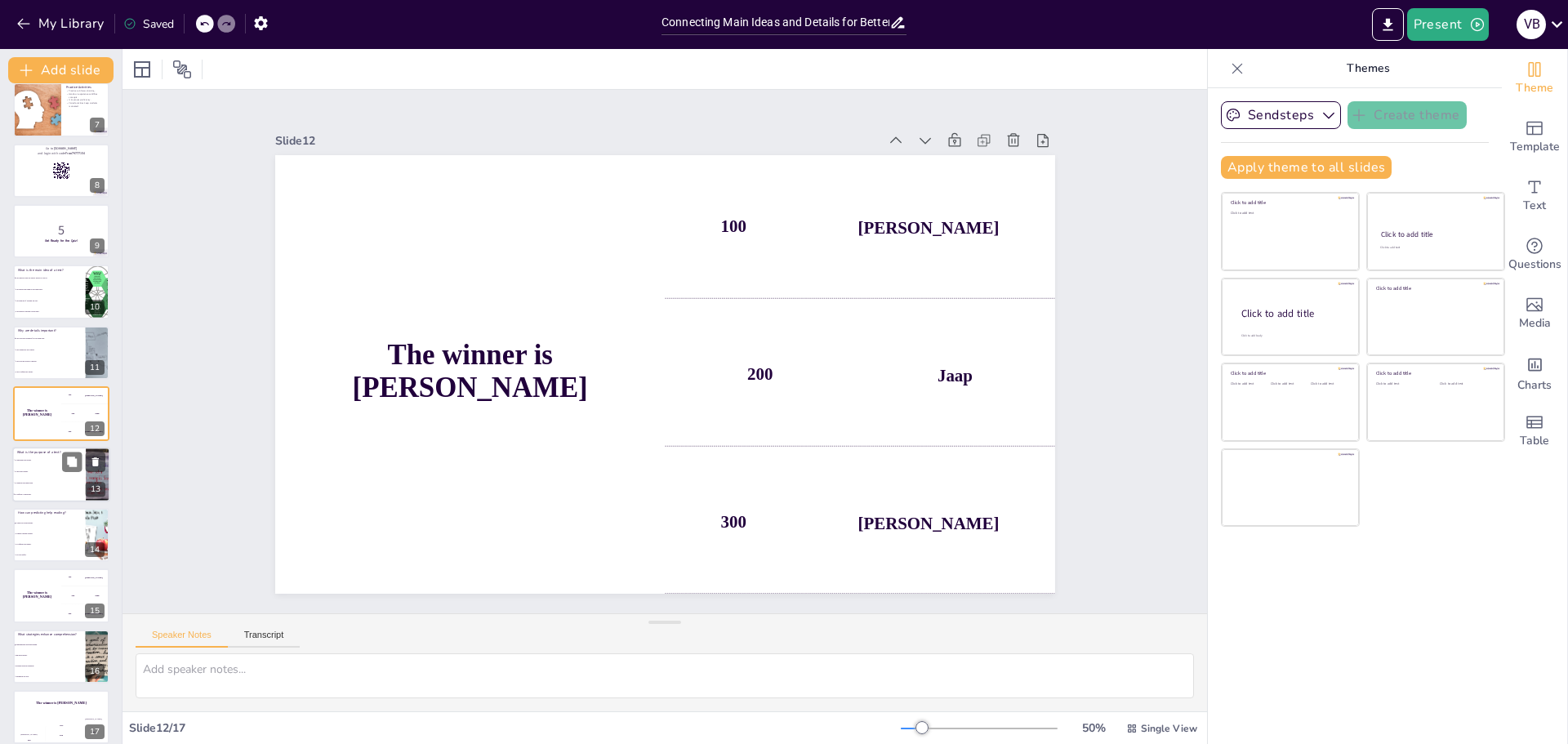
click at [60, 492] on li "To inform or persuade." at bounding box center [49, 493] width 73 height 11
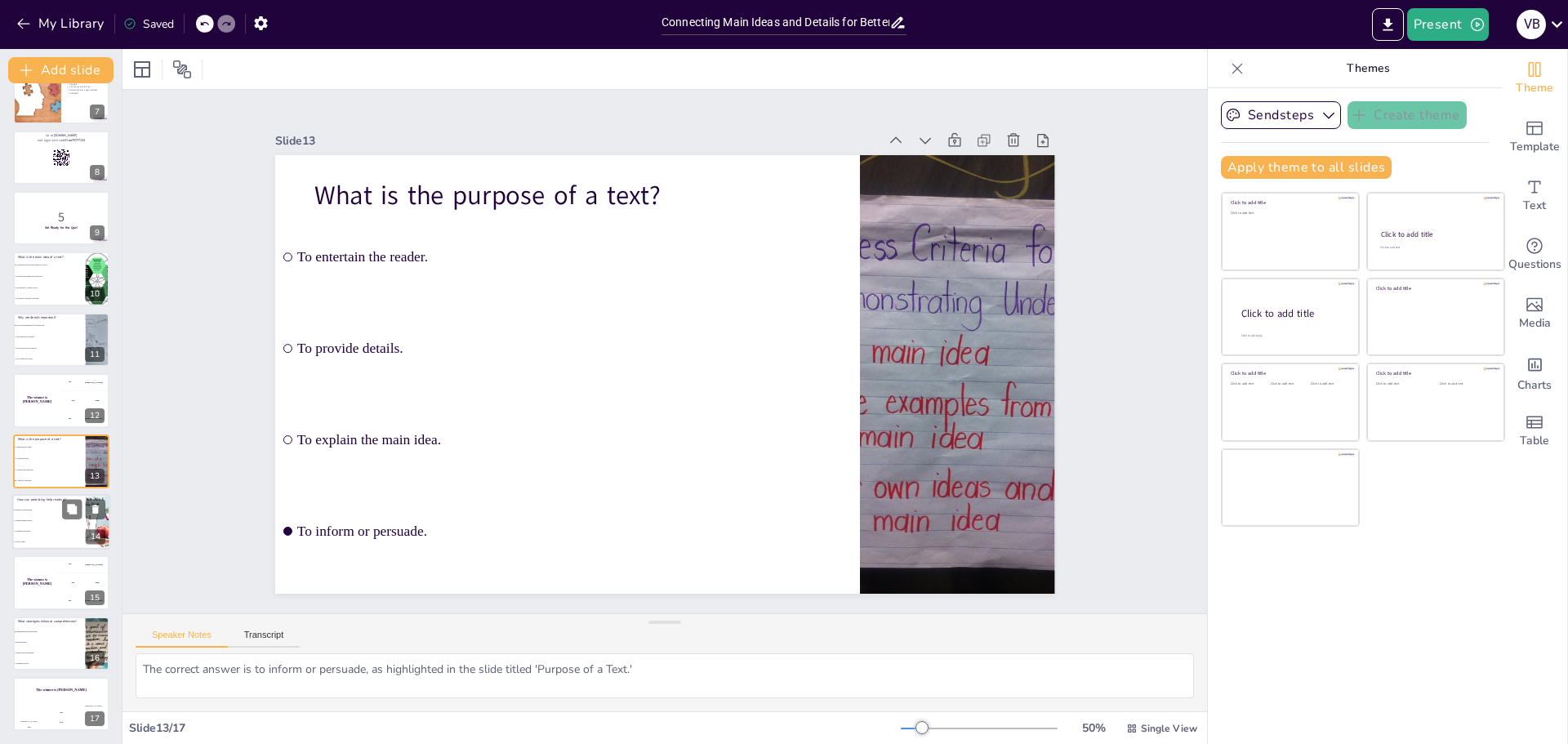
click at [43, 520] on span "It makes reading harder." at bounding box center [49, 520] width 70 height 3
